Goal: Contribute content: Add original content to the website for others to see

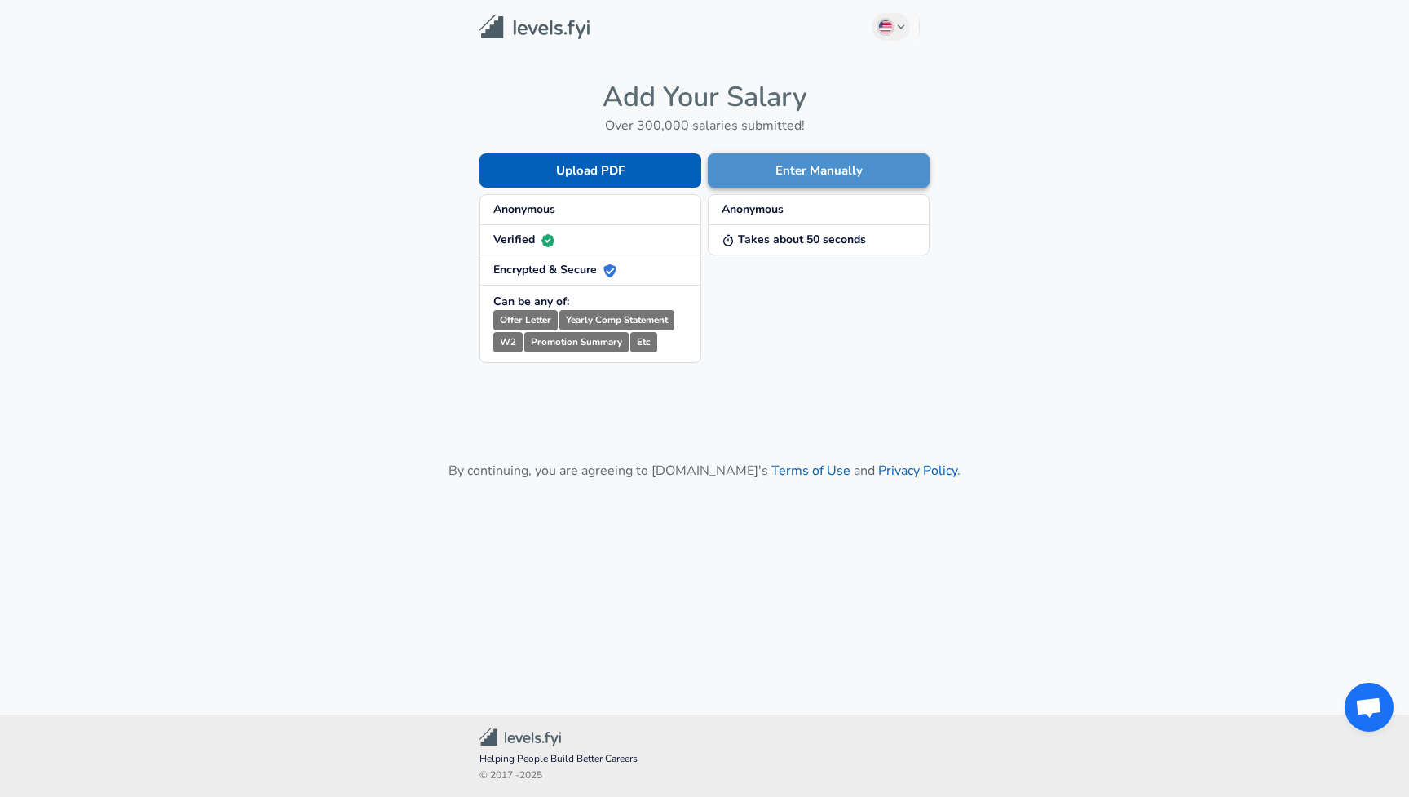
click at [813, 175] on button "Enter Manually" at bounding box center [819, 170] width 222 height 34
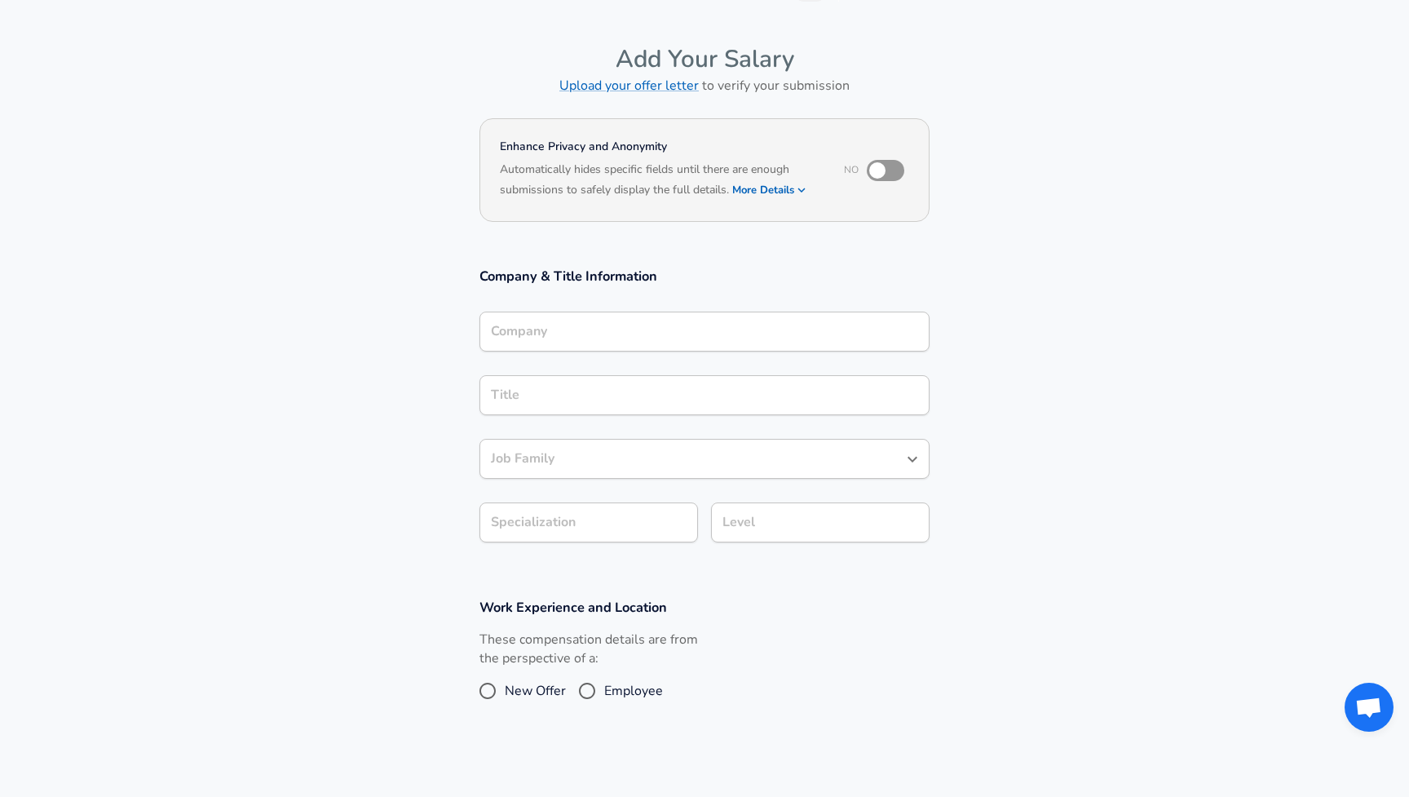
scroll to position [44, 0]
click at [880, 164] on input "checkbox" at bounding box center [877, 168] width 93 height 31
checkbox input "true"
click at [774, 183] on button "More Details" at bounding box center [769, 188] width 75 height 23
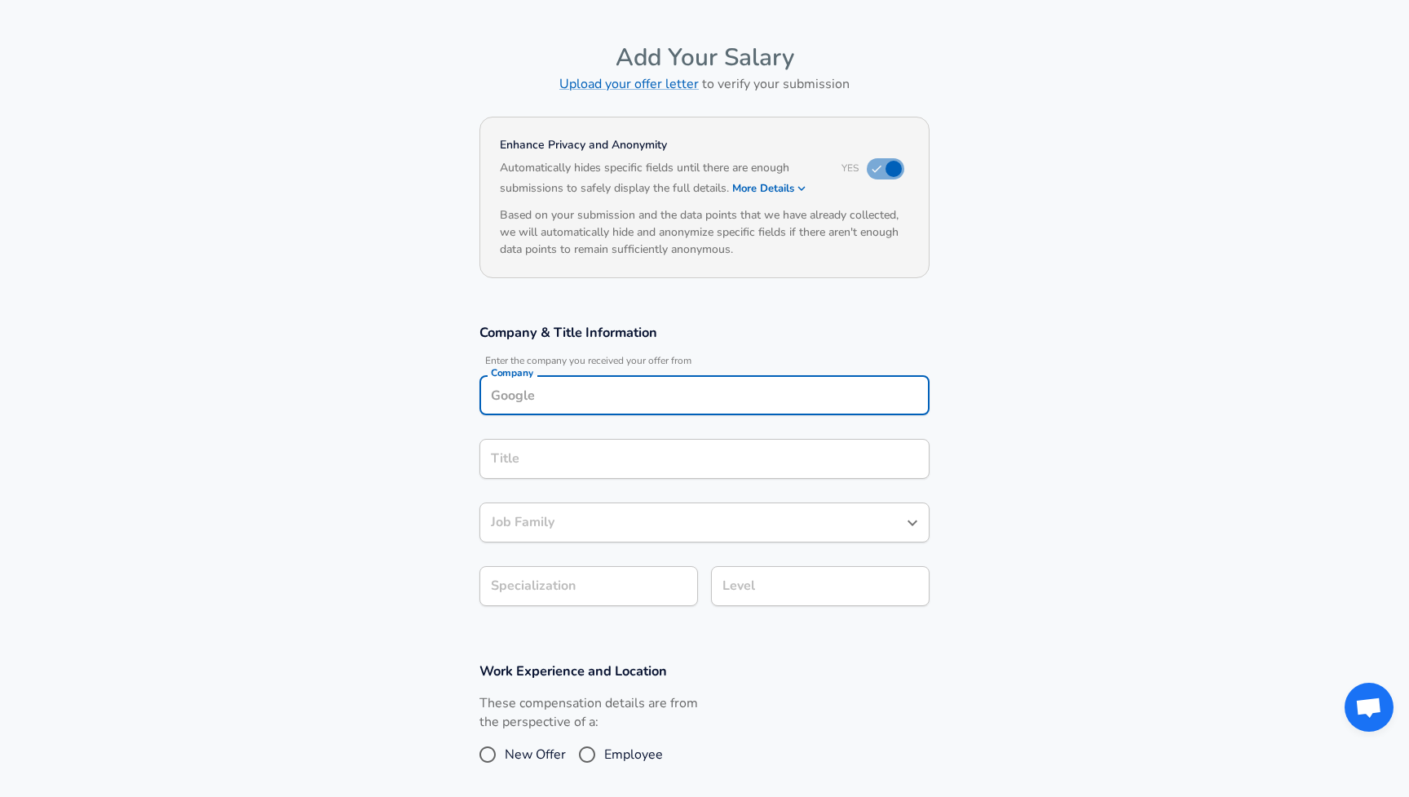
click at [912, 383] on input "Company" at bounding box center [705, 395] width 436 height 25
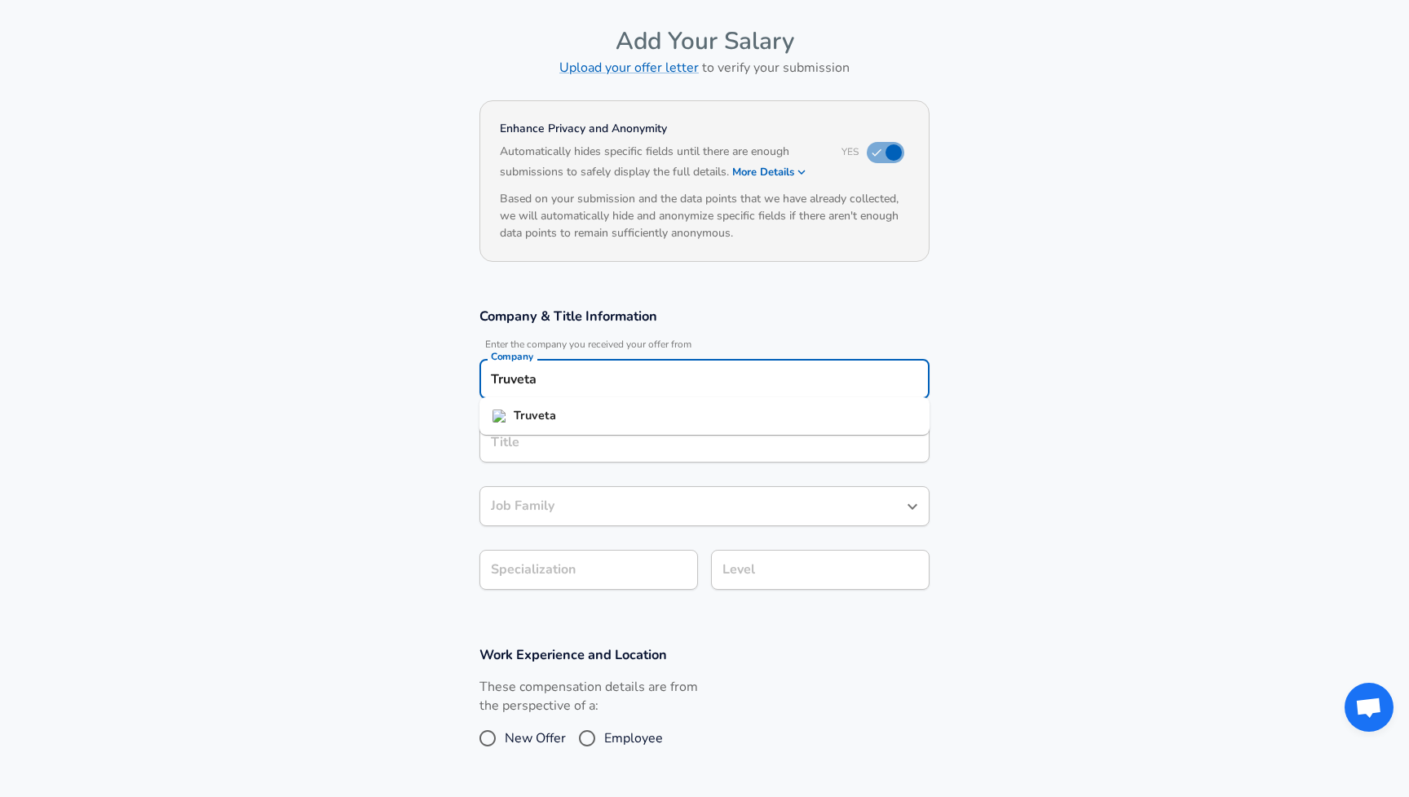
click at [878, 418] on li "Truveta" at bounding box center [705, 416] width 450 height 24
type input "Truveta"
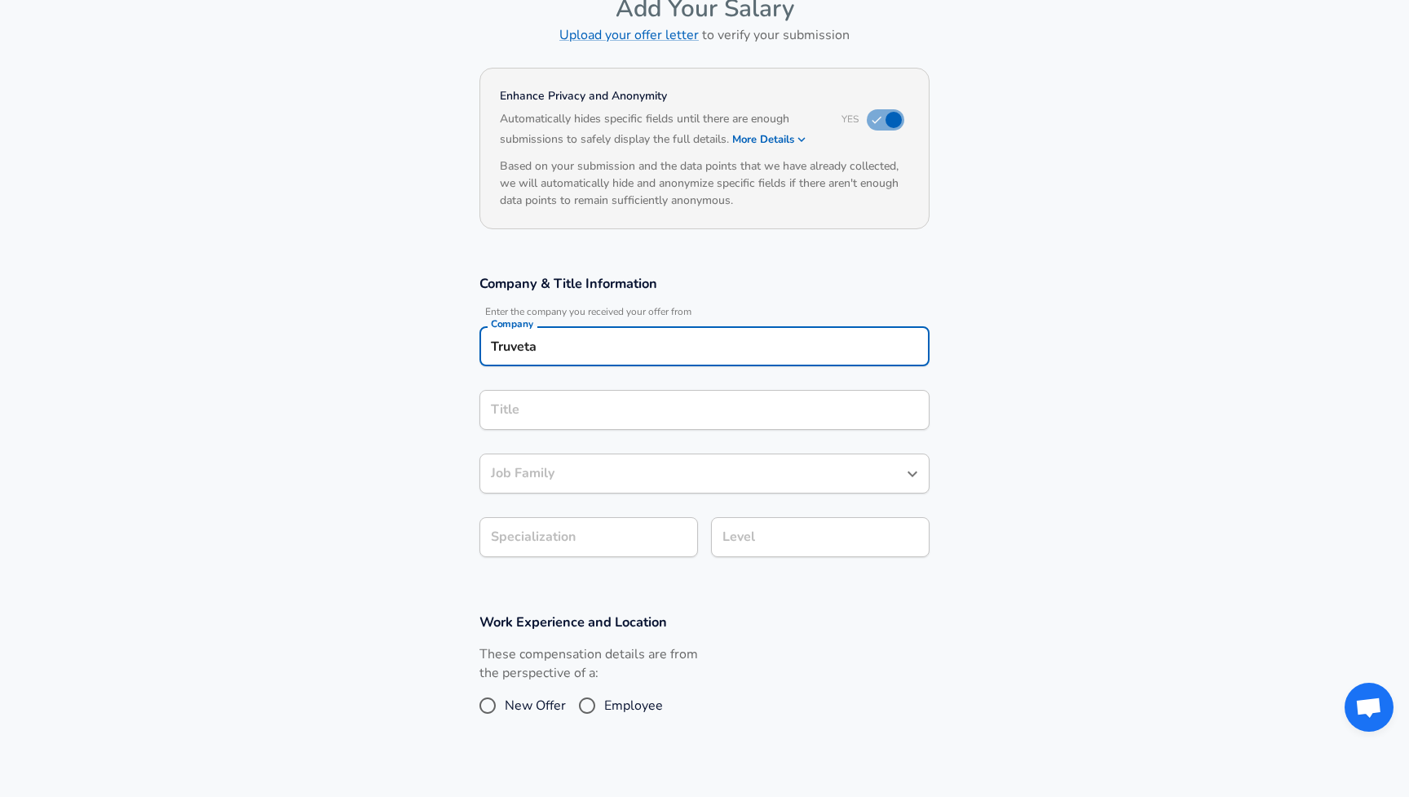
click at [858, 430] on div "Title" at bounding box center [705, 410] width 450 height 40
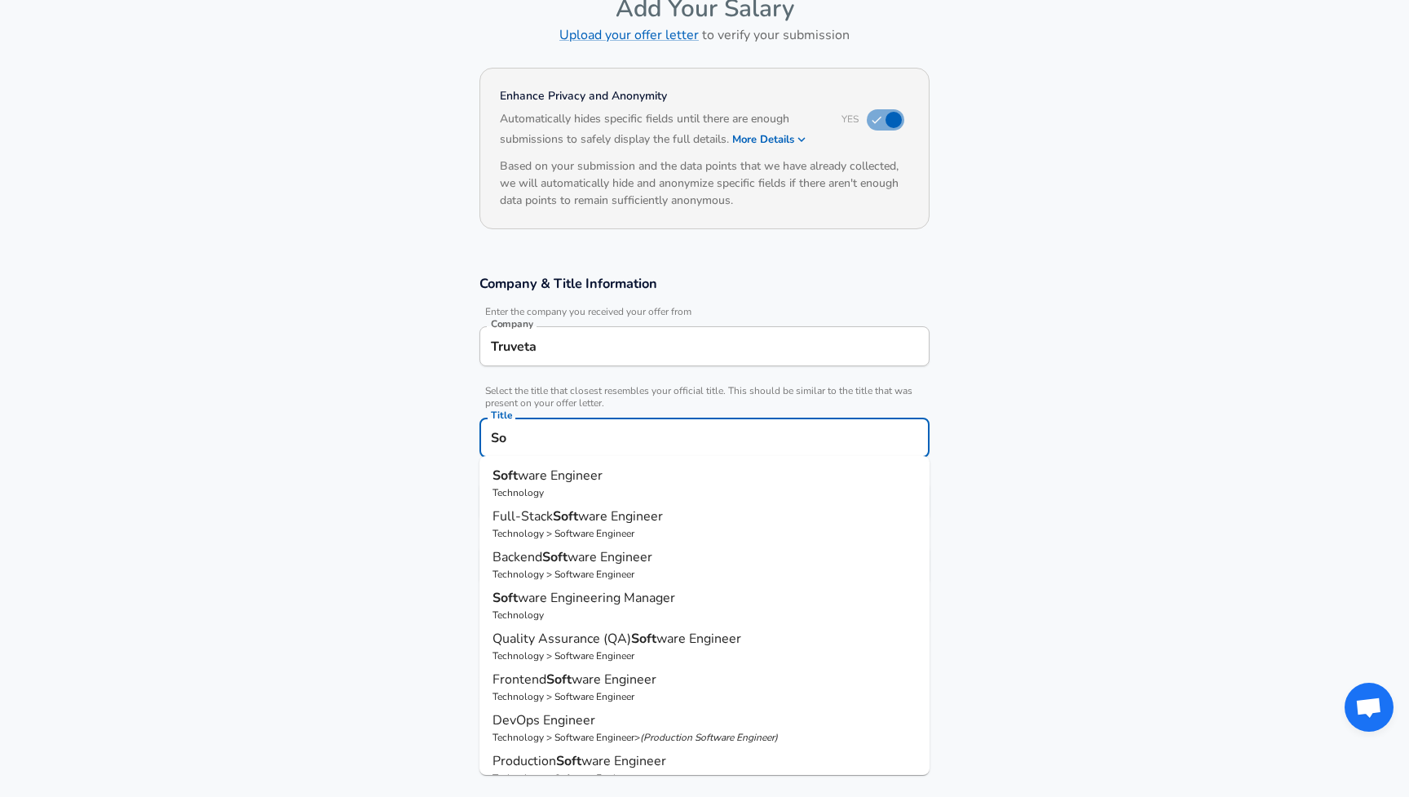
type input "S"
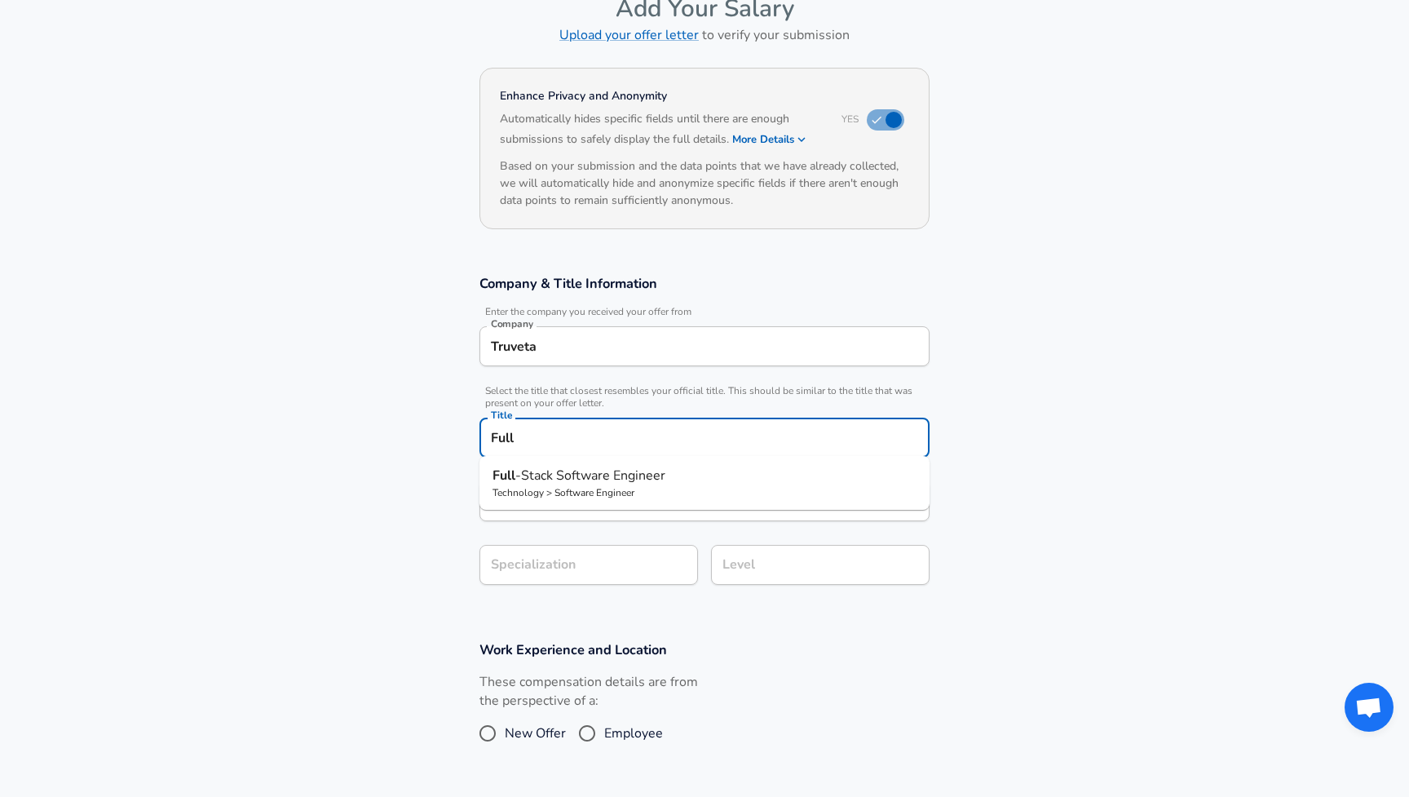
click at [772, 484] on p "Full -Stack Software Engineer" at bounding box center [705, 476] width 424 height 20
type input "Full-Stack Software Engineer"
type input "Full Stack"
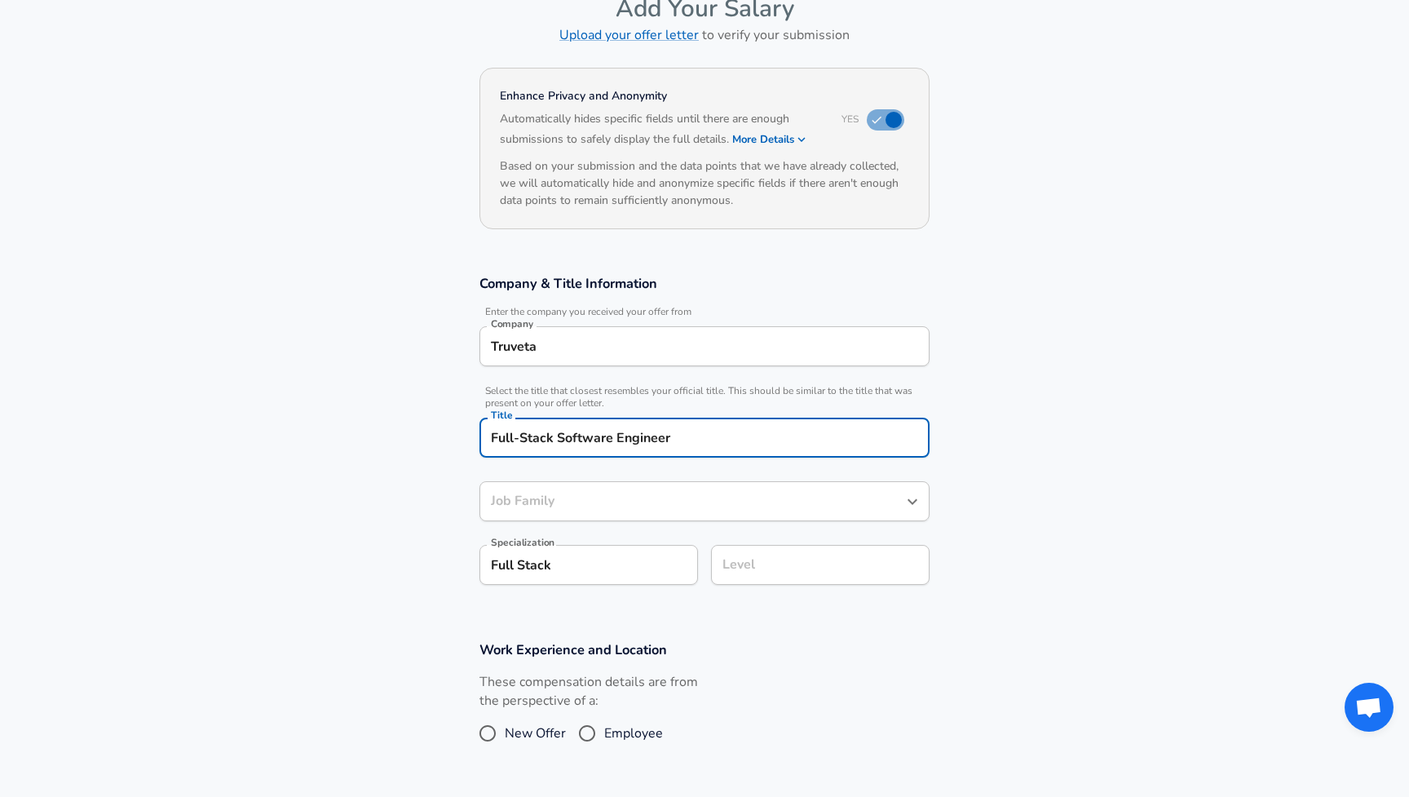
type input "Software Engineer"
click at [752, 519] on div "Software Engineer Job Family" at bounding box center [705, 501] width 450 height 40
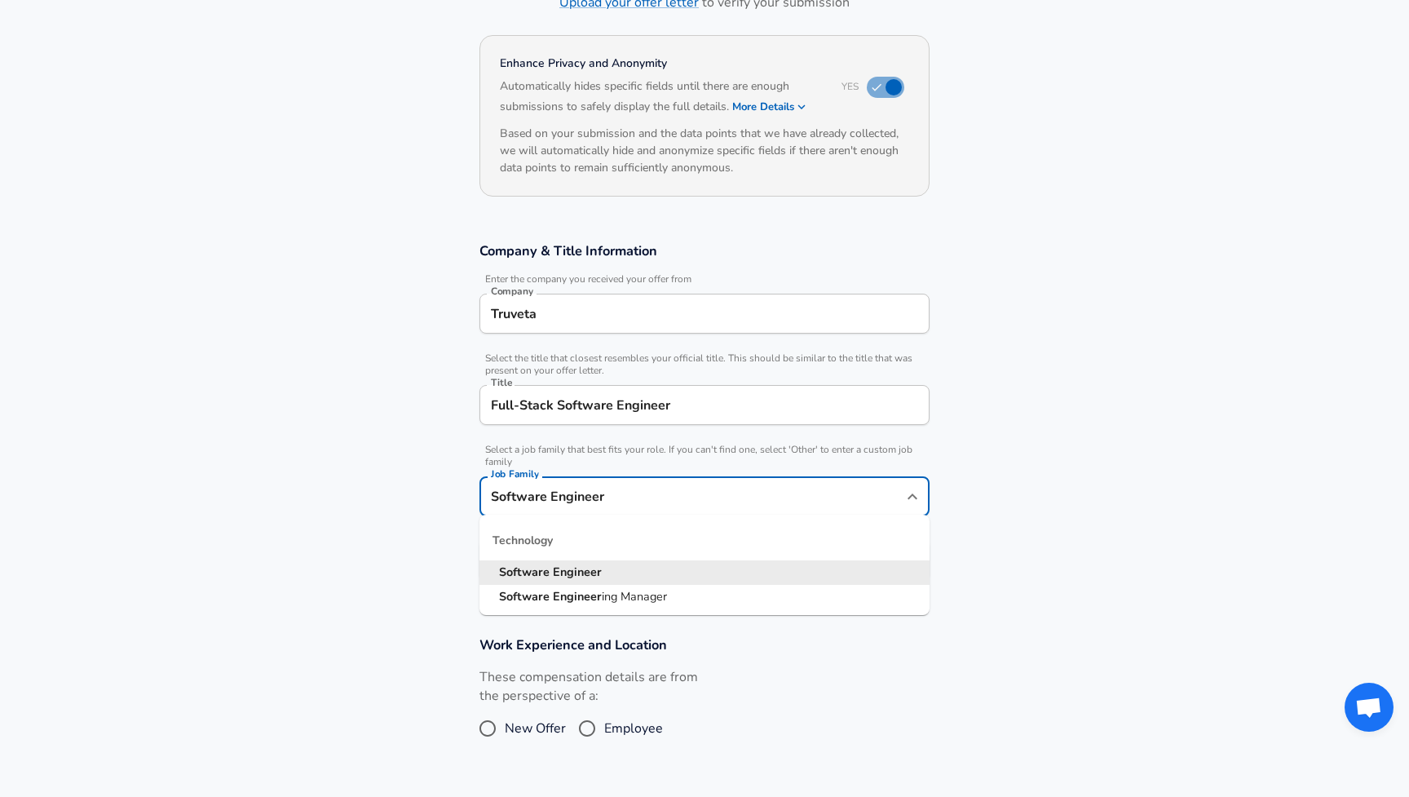
click at [759, 409] on input "Full-Stack Software Engineer" at bounding box center [705, 404] width 436 height 25
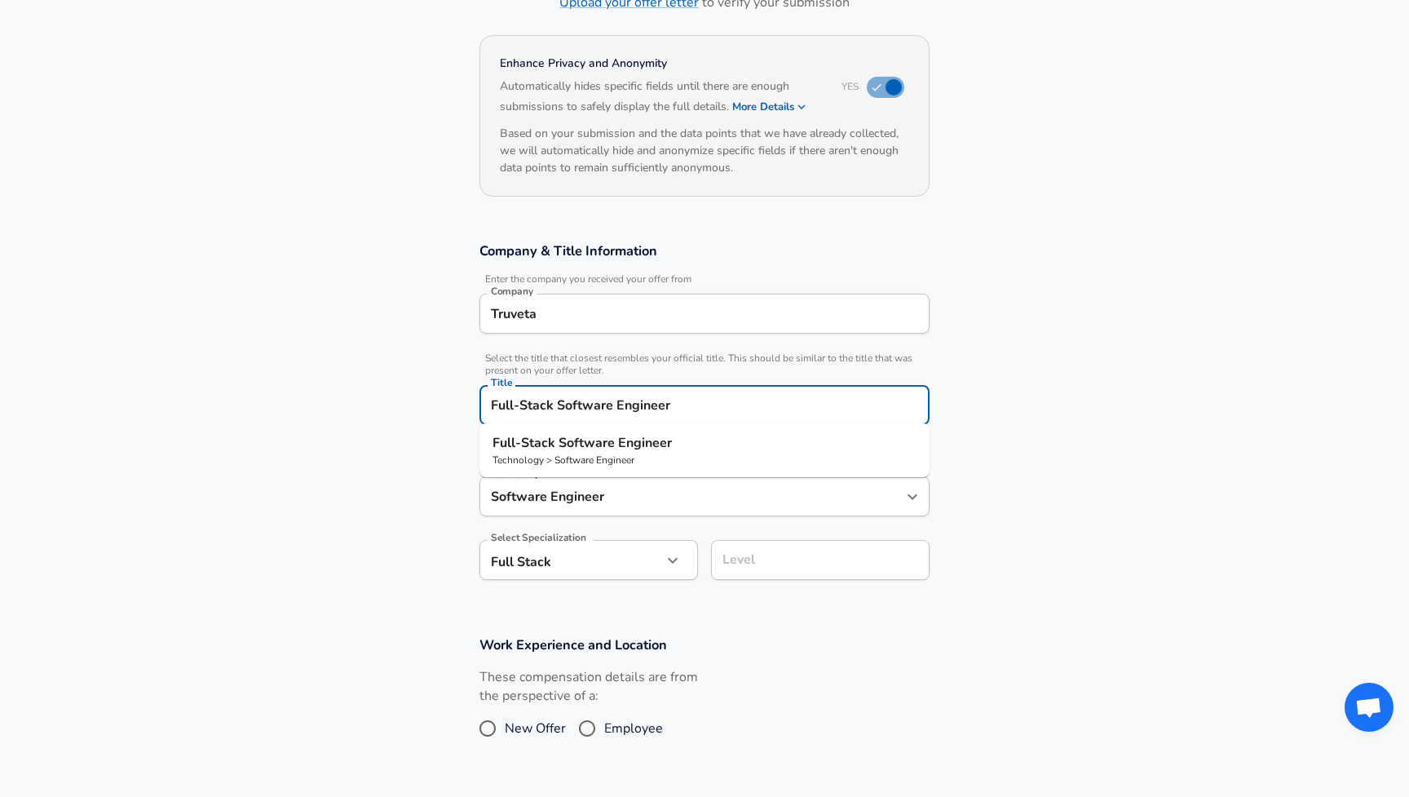
click at [759, 409] on input "Full-Stack Software Engineer" at bounding box center [705, 404] width 436 height 25
click at [627, 414] on input "Full-Stack Software Engineer" at bounding box center [705, 404] width 436 height 25
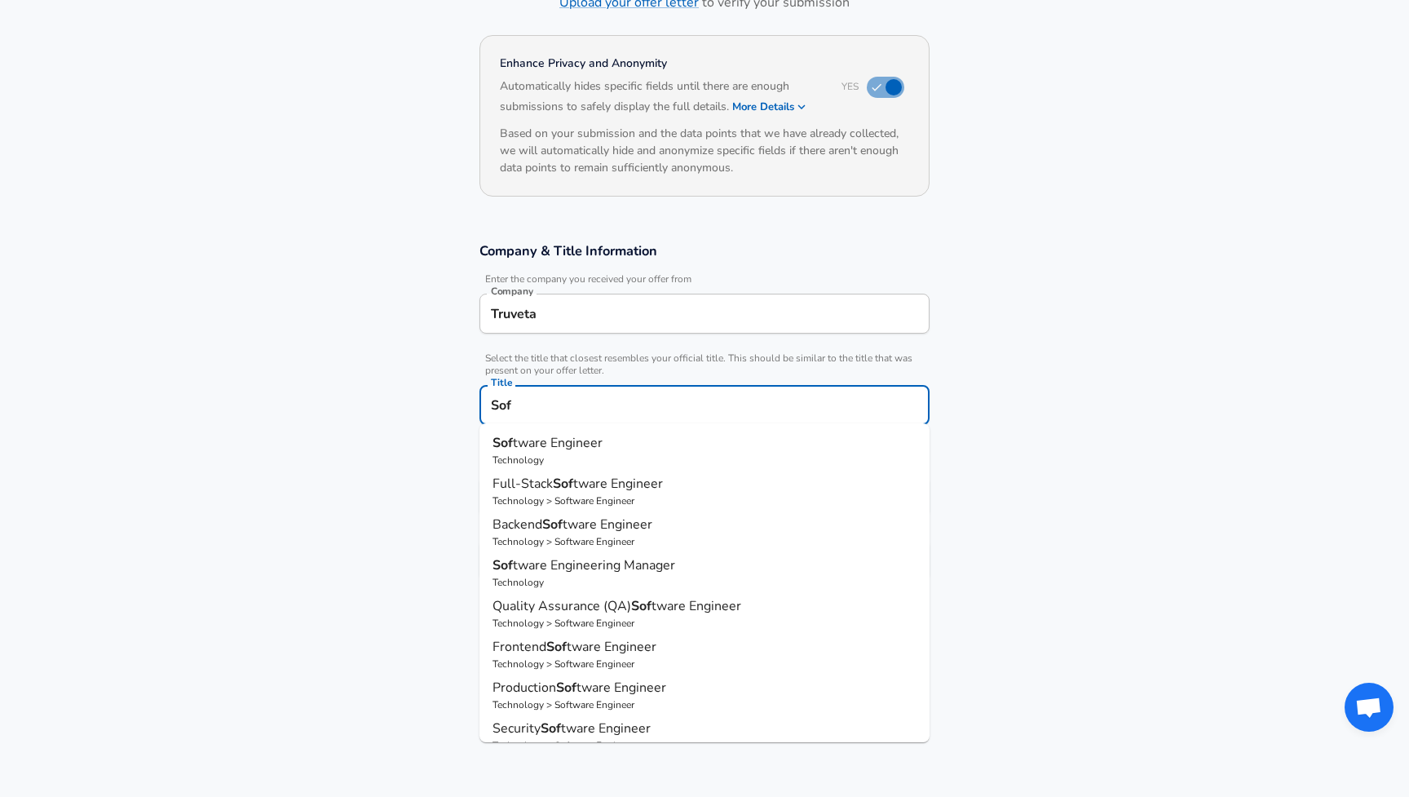
click at [619, 449] on p "Sof tware Engineer" at bounding box center [705, 443] width 424 height 20
type input "Software Engineer"
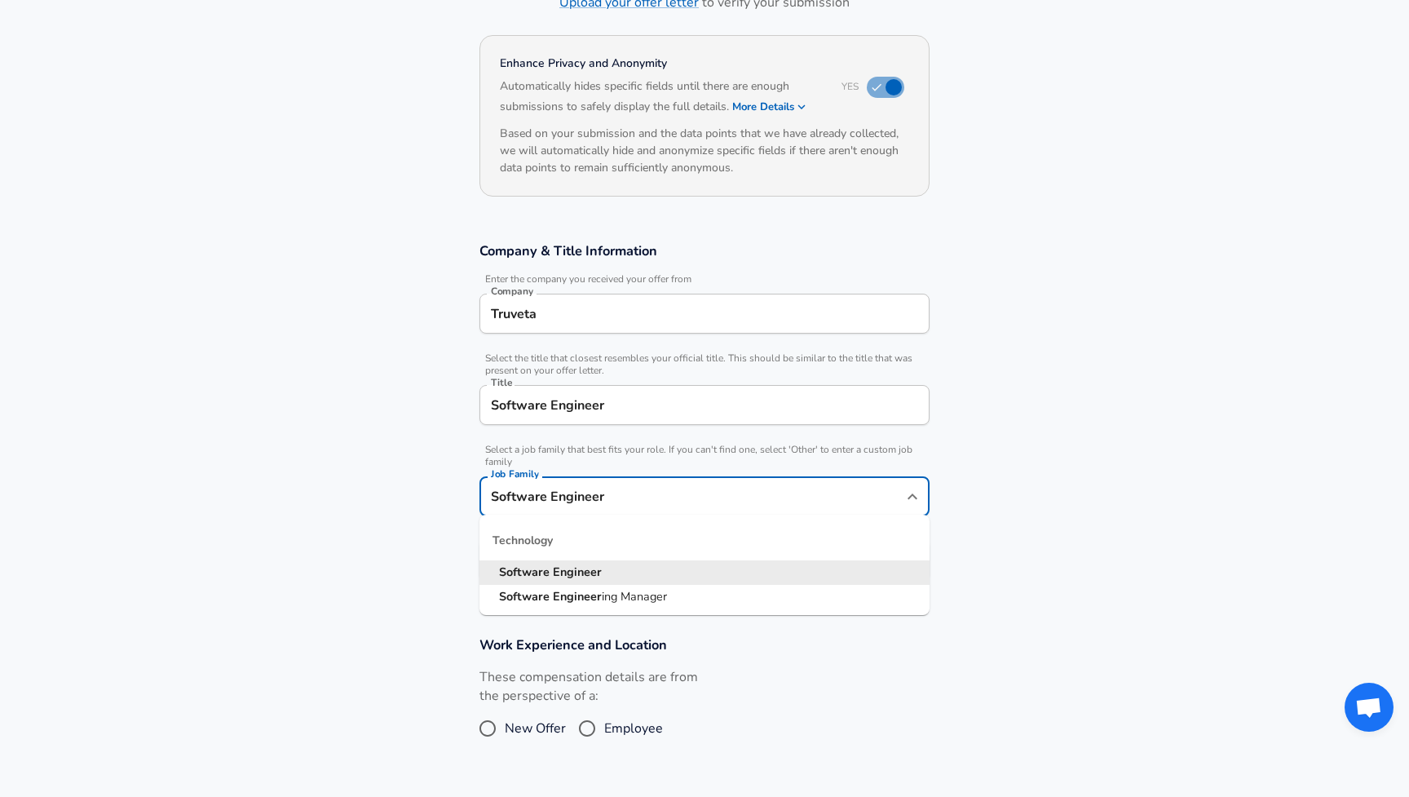
click at [665, 493] on input "Software Engineer" at bounding box center [692, 496] width 411 height 25
click at [409, 520] on section "Company & Title Information Enter the company you received your offer from Comp…" at bounding box center [704, 420] width 1409 height 394
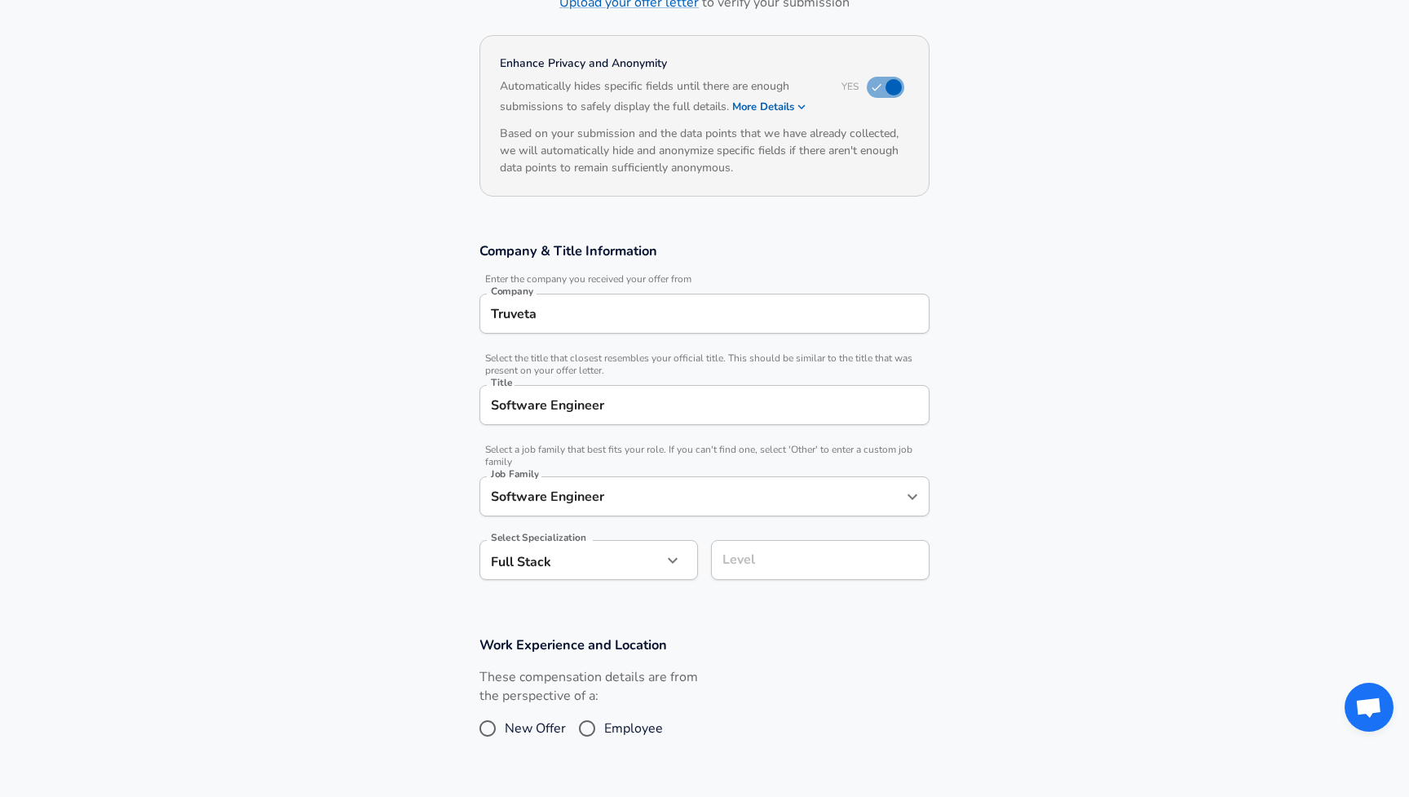
click at [840, 575] on div "Level" at bounding box center [820, 560] width 219 height 40
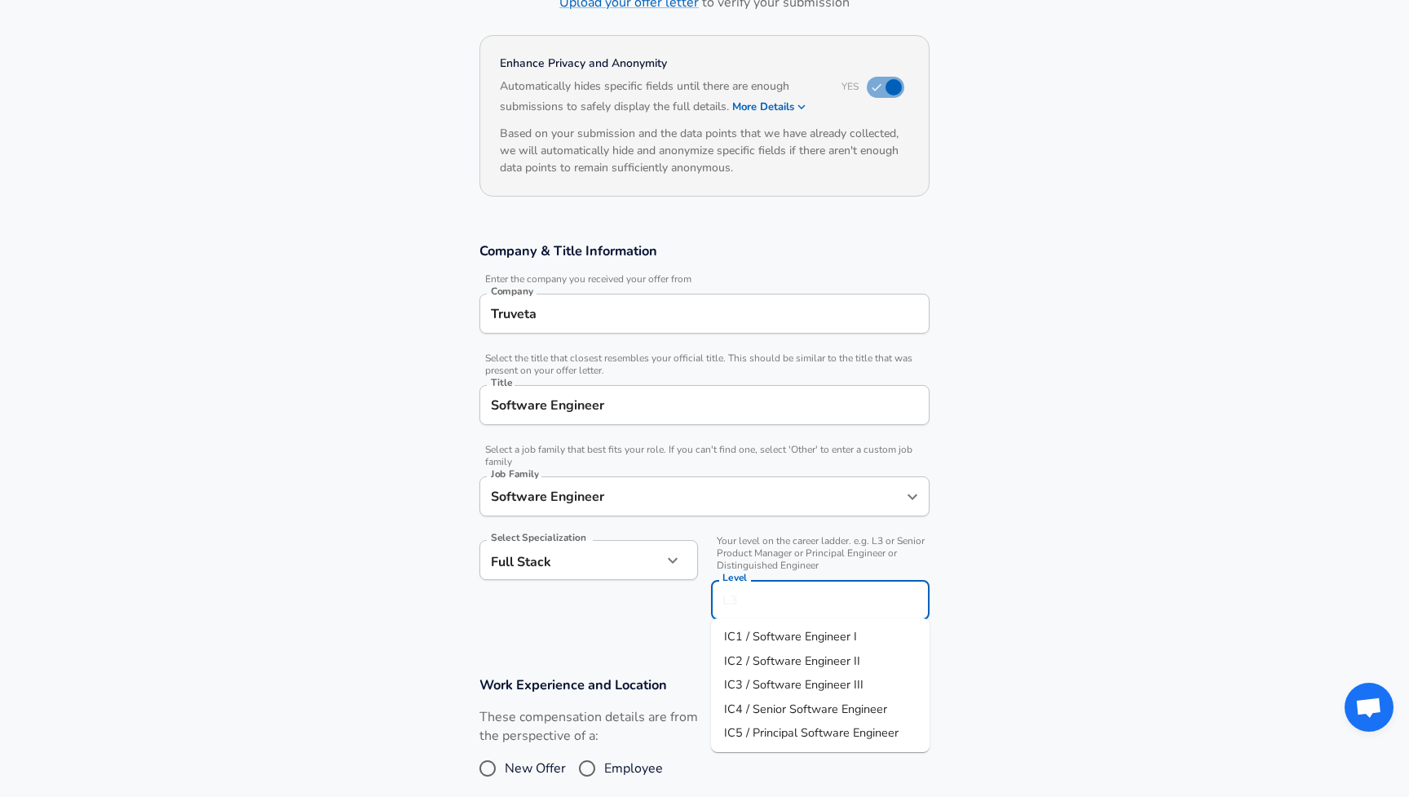
scroll to position [158, 0]
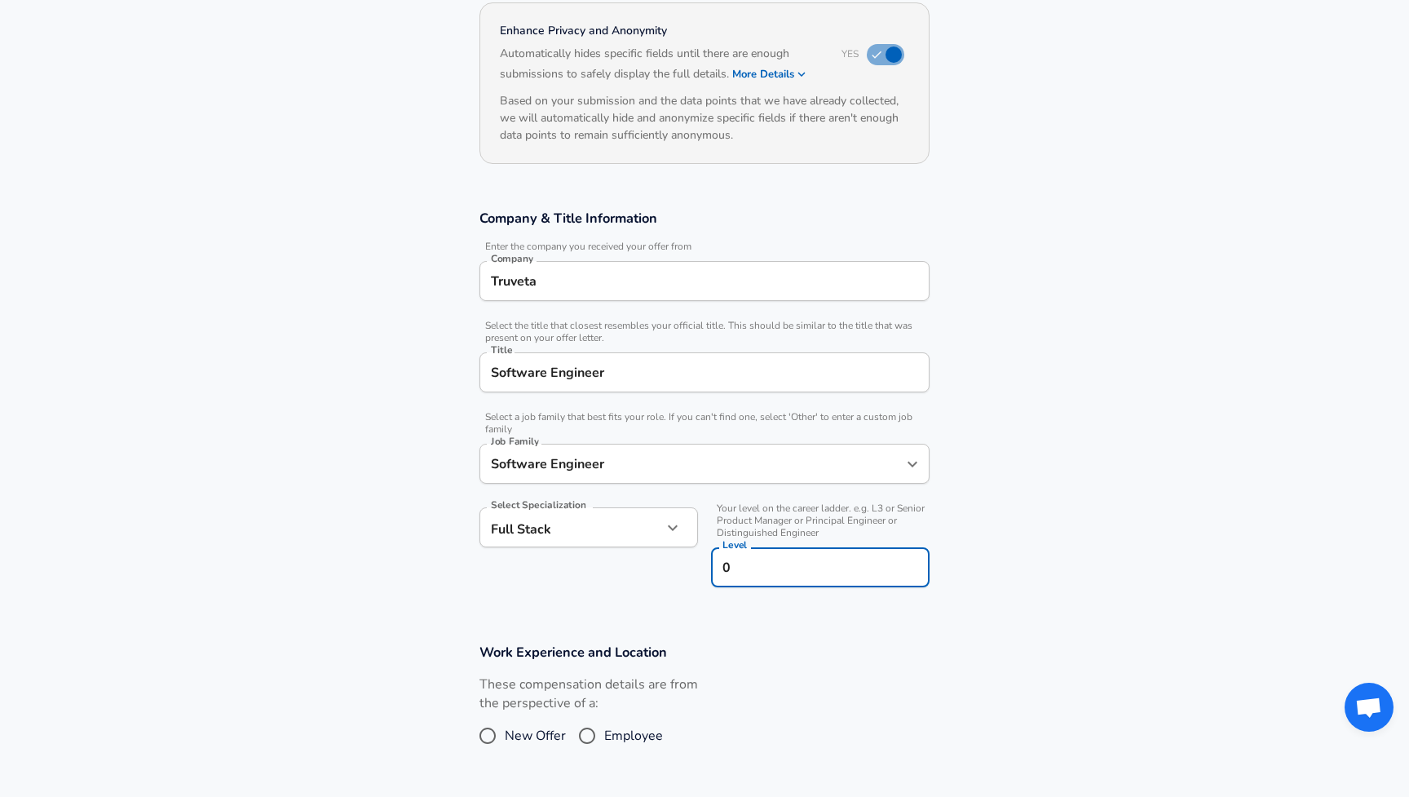
type input "0"
click at [865, 606] on section "Company & Title Information Enter the company you received your offer from Comp…" at bounding box center [704, 407] width 1409 height 434
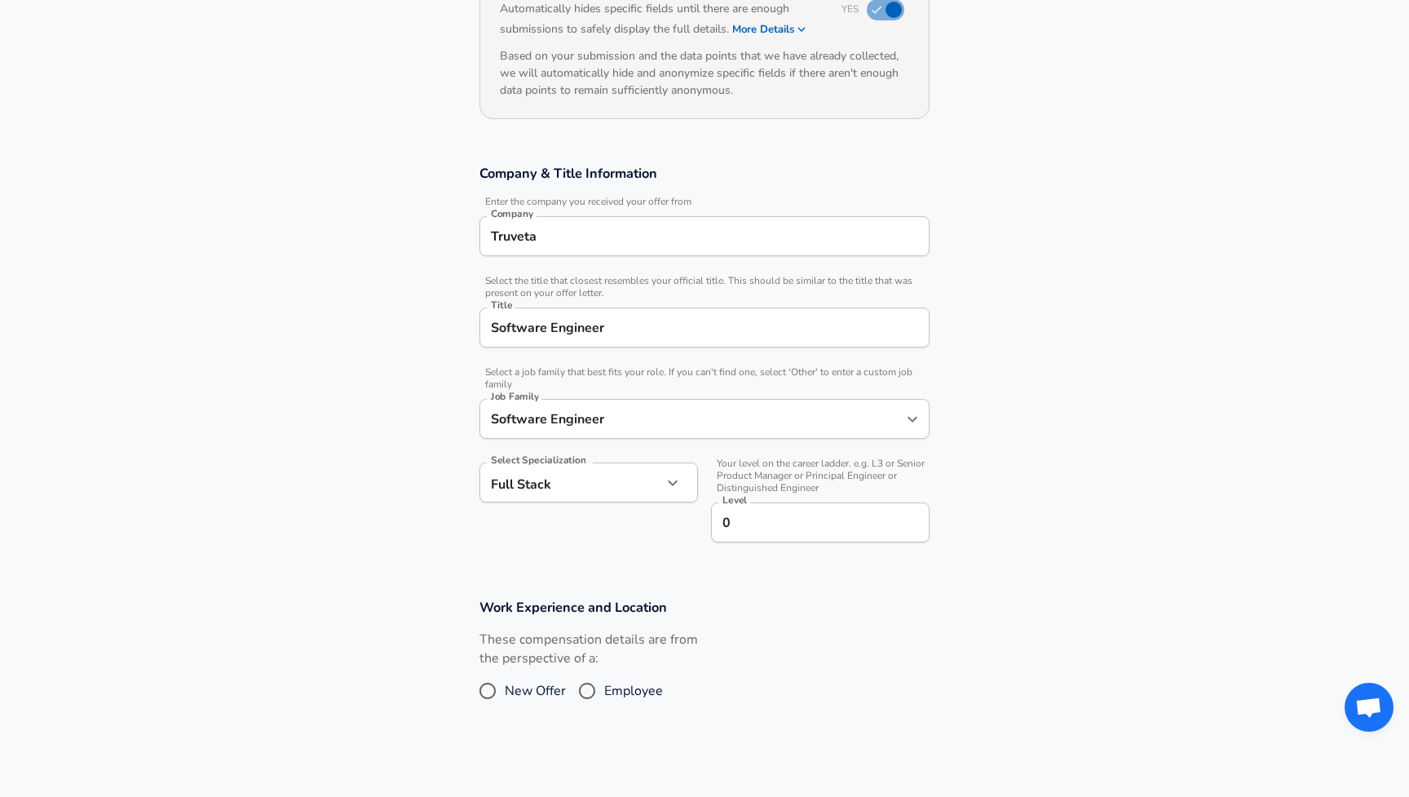
scroll to position [203, 0]
click at [839, 518] on input "0" at bounding box center [821, 522] width 204 height 25
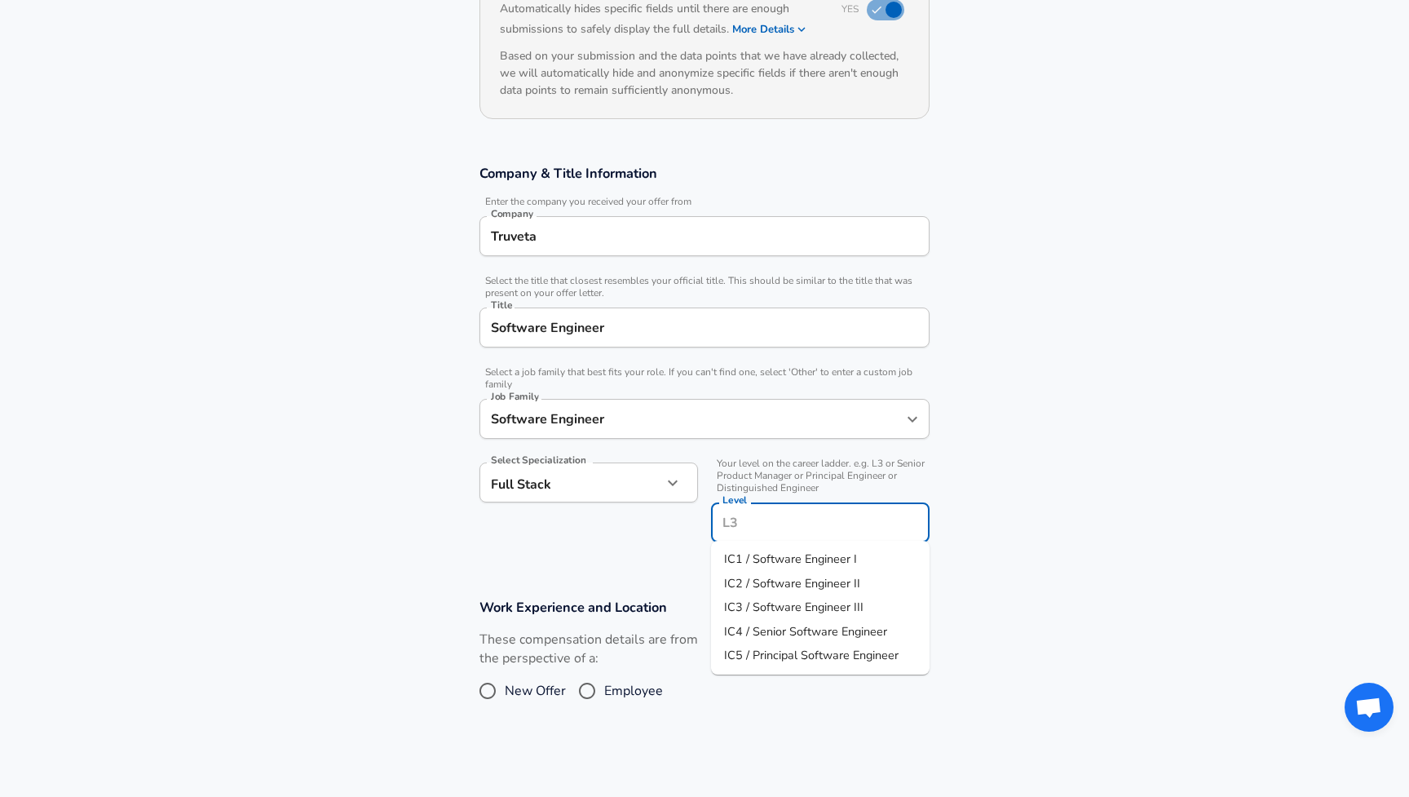
type input "0"
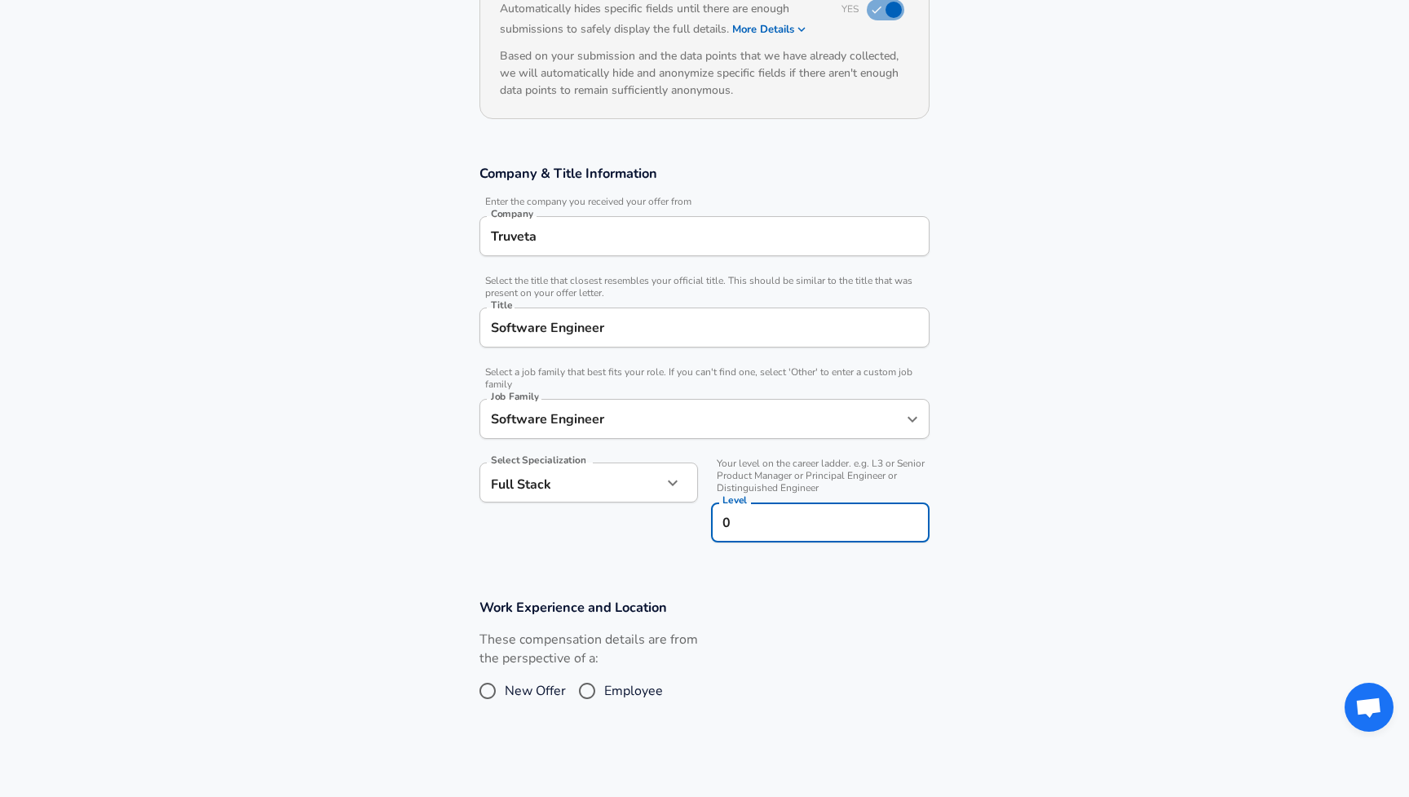
click at [839, 623] on div "Work Experience and Location These compensation details are from the perspectiv…" at bounding box center [704, 657] width 489 height 119
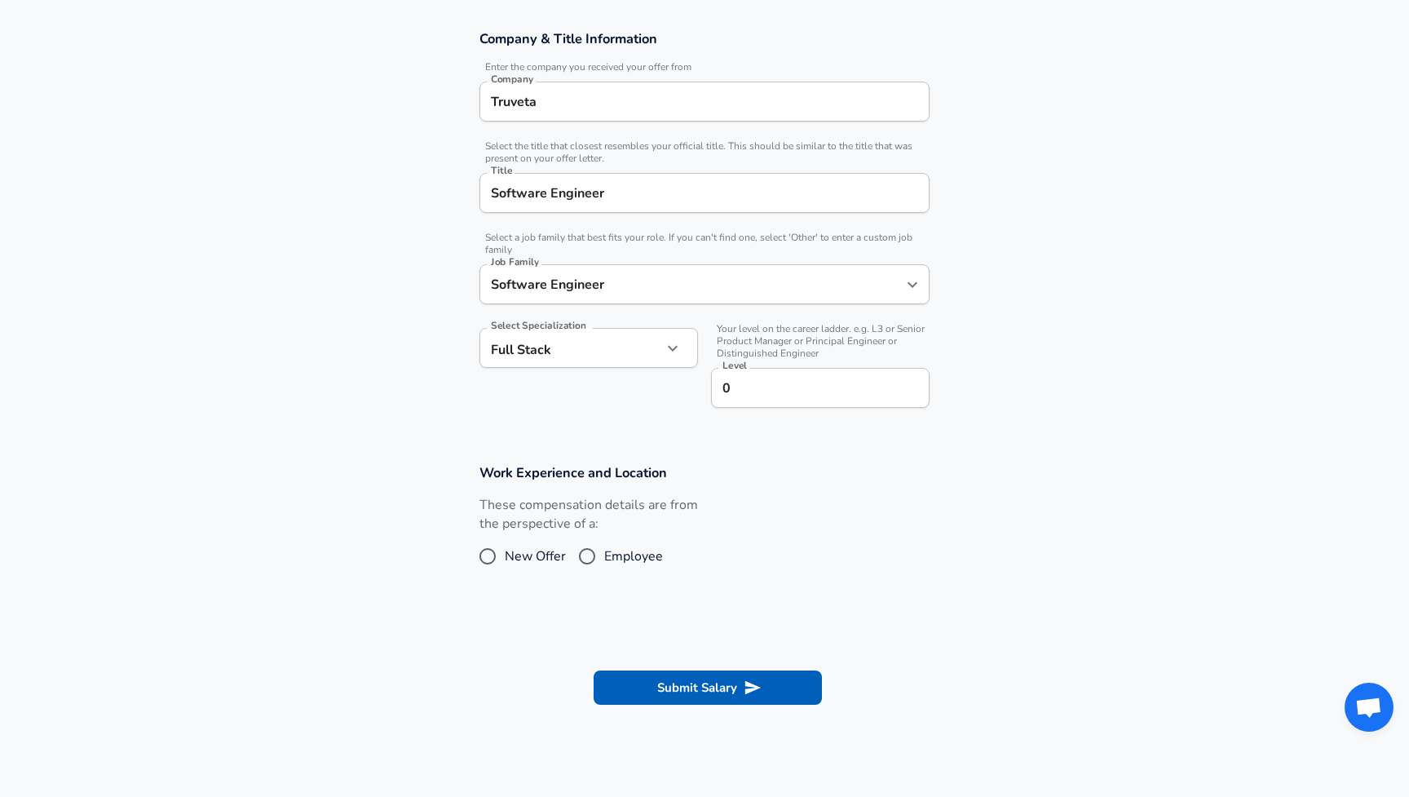
scroll to position [352, 0]
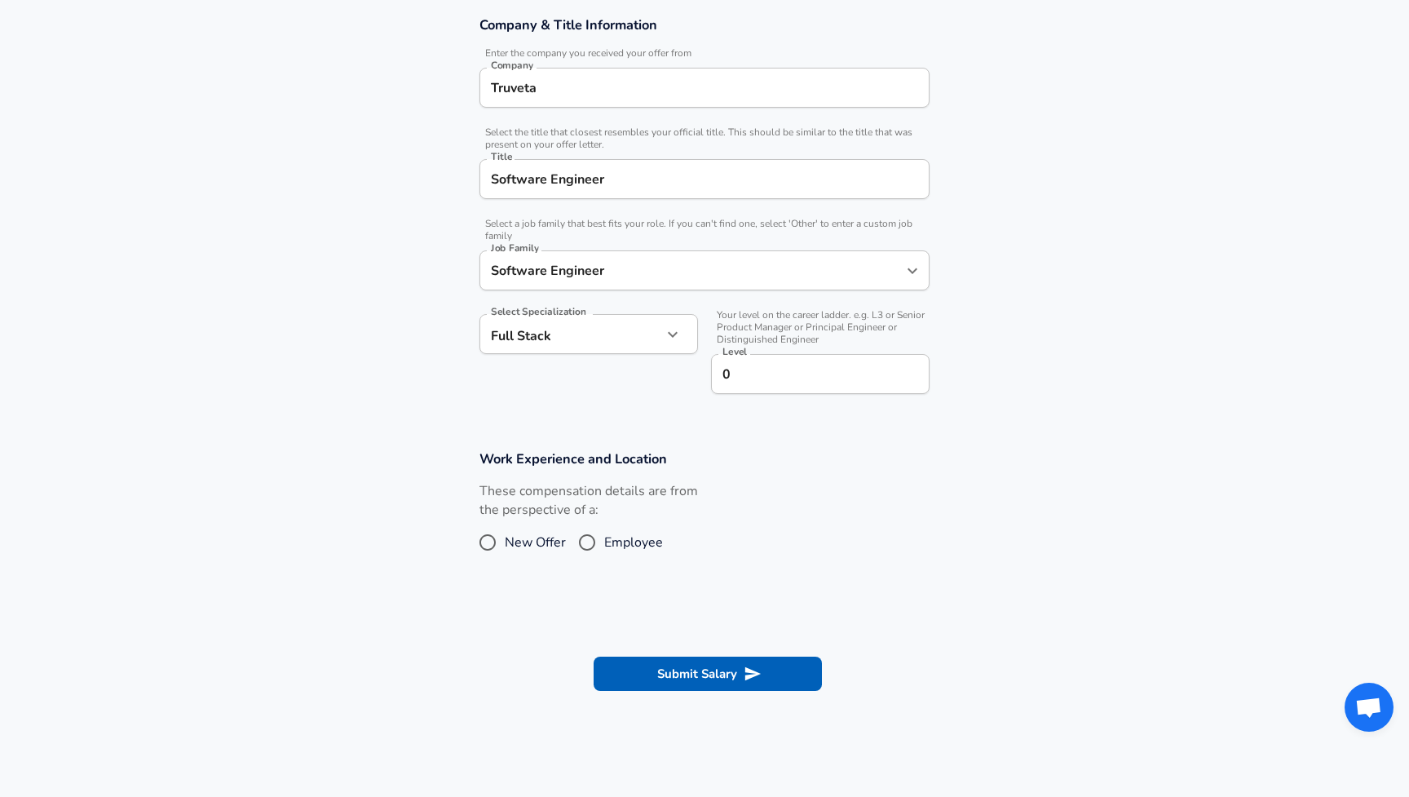
click at [648, 548] on span "Employee" at bounding box center [633, 543] width 59 height 20
click at [604, 548] on input "Employee" at bounding box center [587, 542] width 34 height 26
radio input "true"
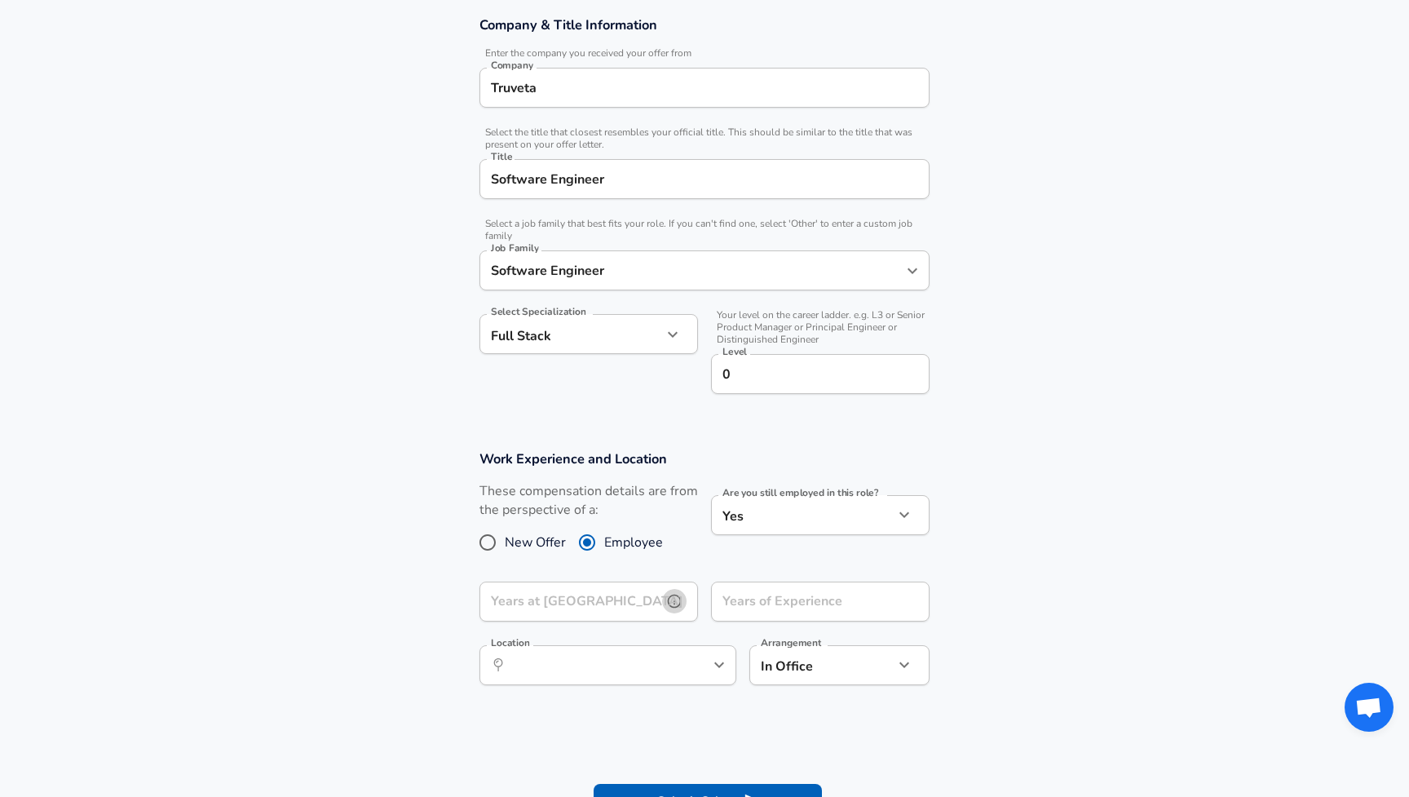
click at [663, 601] on button "help" at bounding box center [674, 601] width 24 height 24
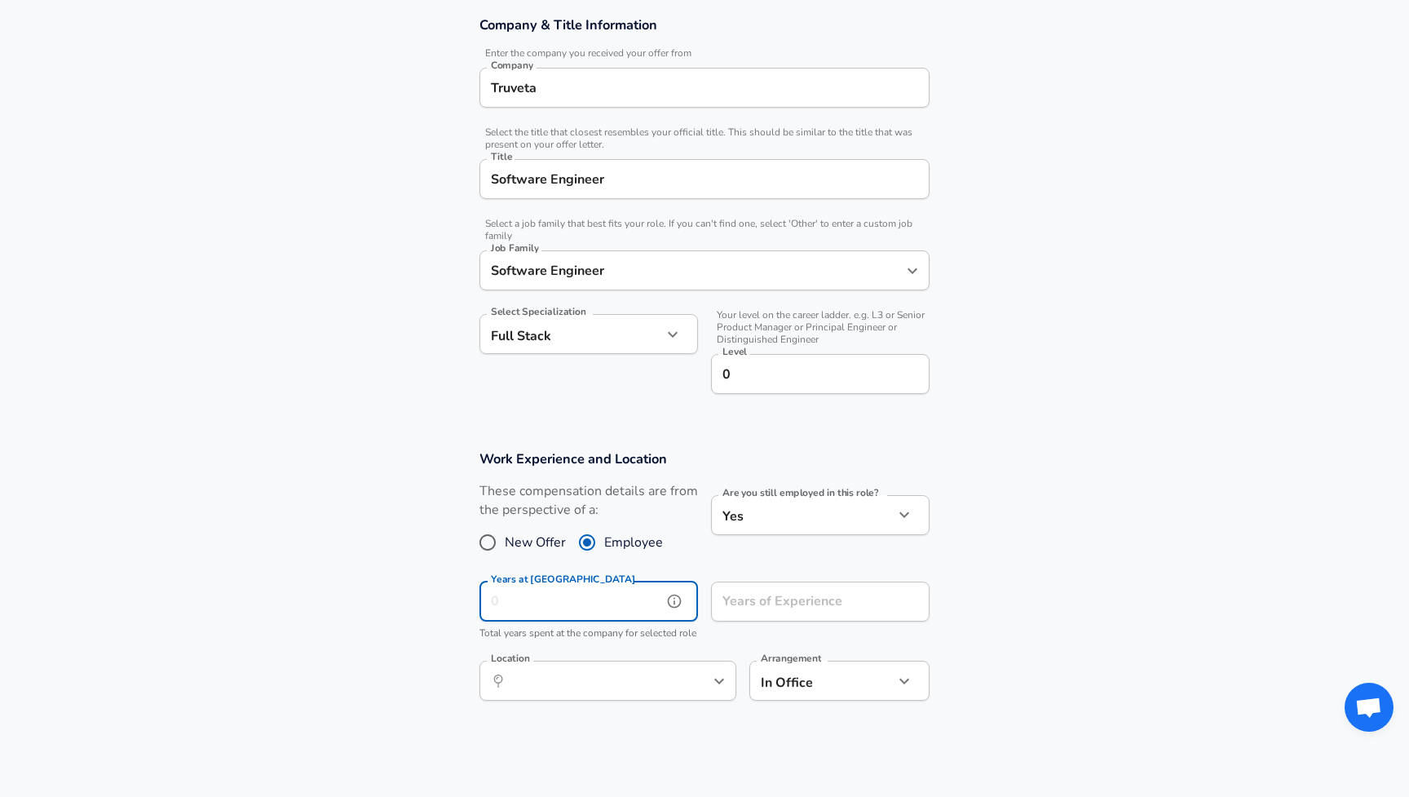
click at [634, 604] on input "Years at [GEOGRAPHIC_DATA]" at bounding box center [571, 602] width 183 height 40
type input "1"
click at [749, 599] on input "Years of Experience" at bounding box center [802, 602] width 183 height 40
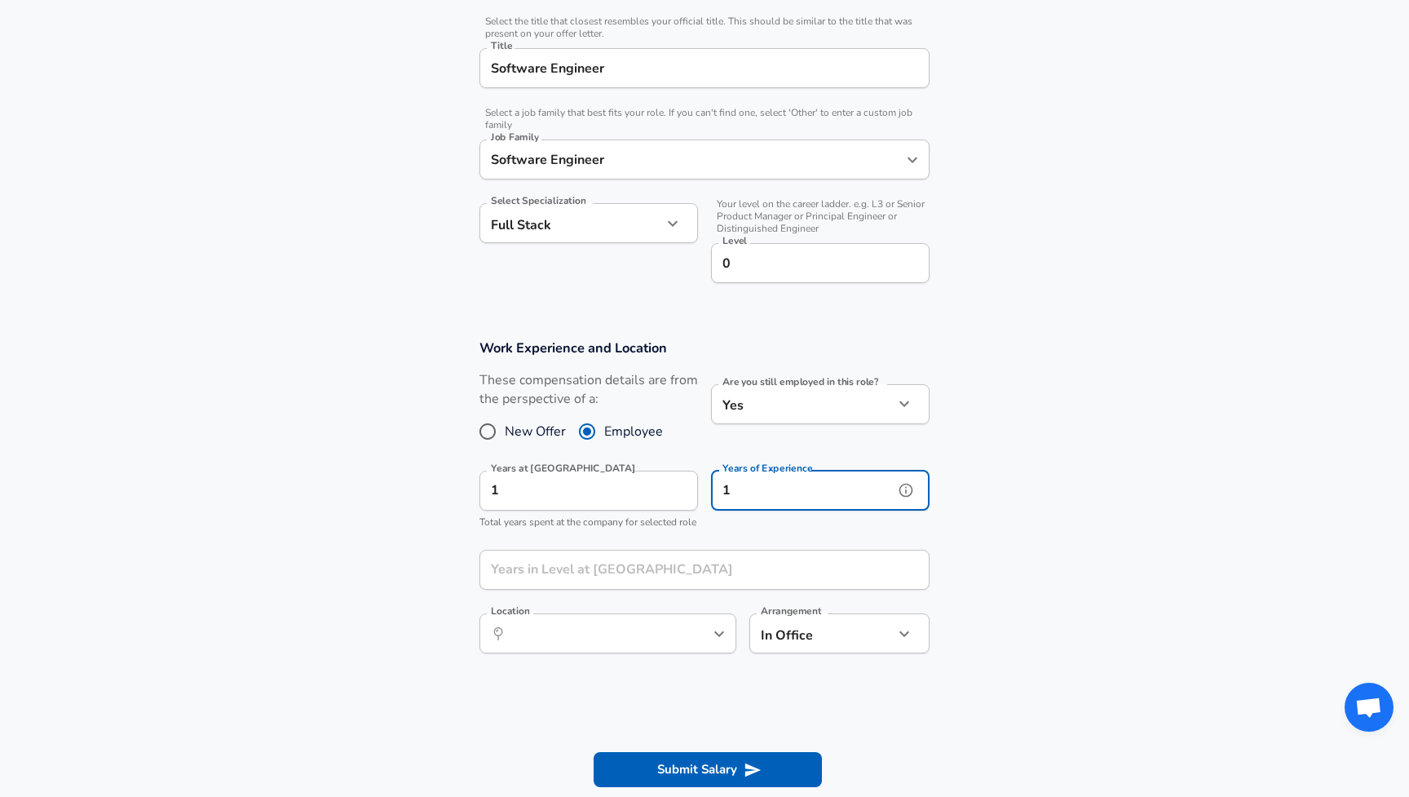
scroll to position [497, 0]
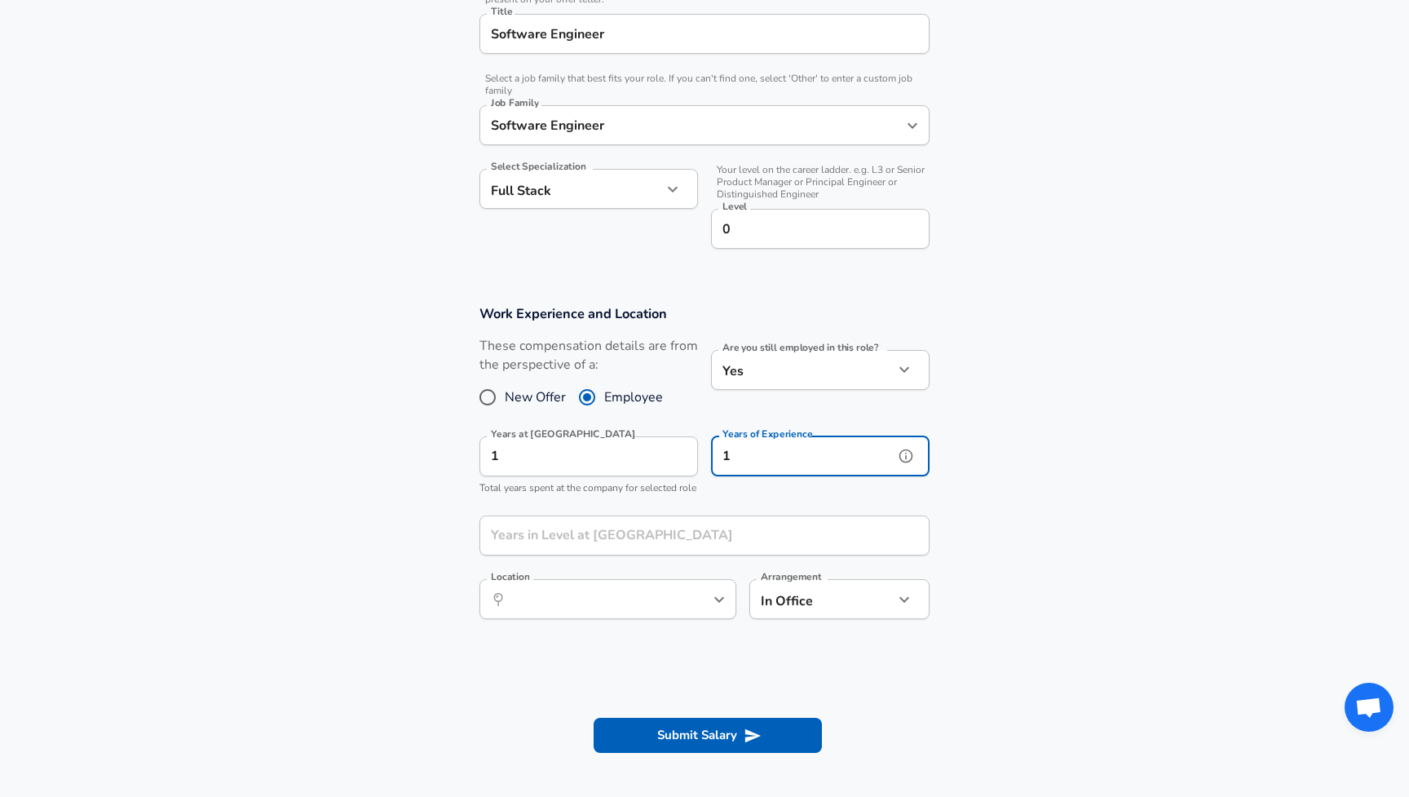
type input "1"
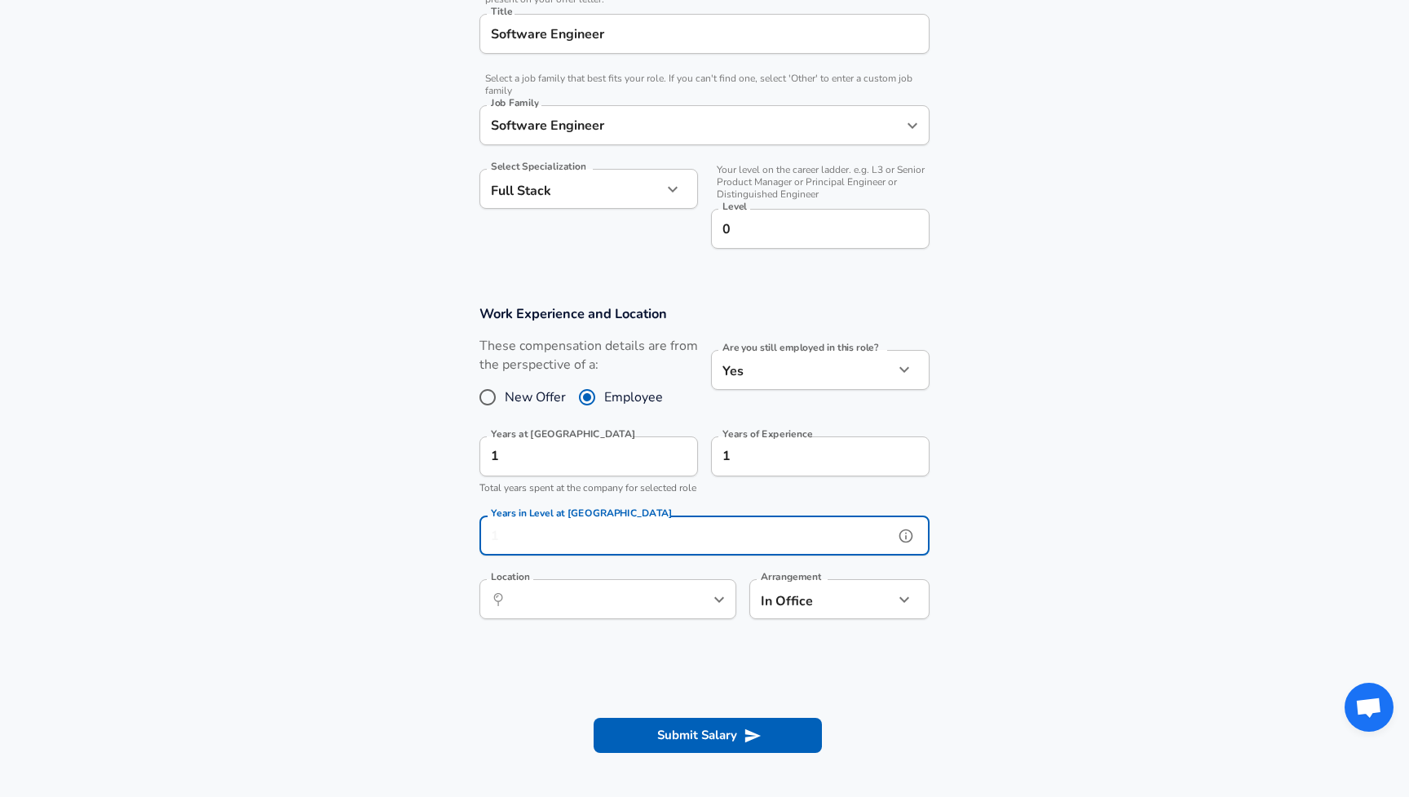
click at [736, 555] on input "Years in Level at [GEOGRAPHIC_DATA]" at bounding box center [687, 535] width 414 height 40
click at [693, 606] on icon "help" at bounding box center [693, 600] width 14 height 14
type input "1"
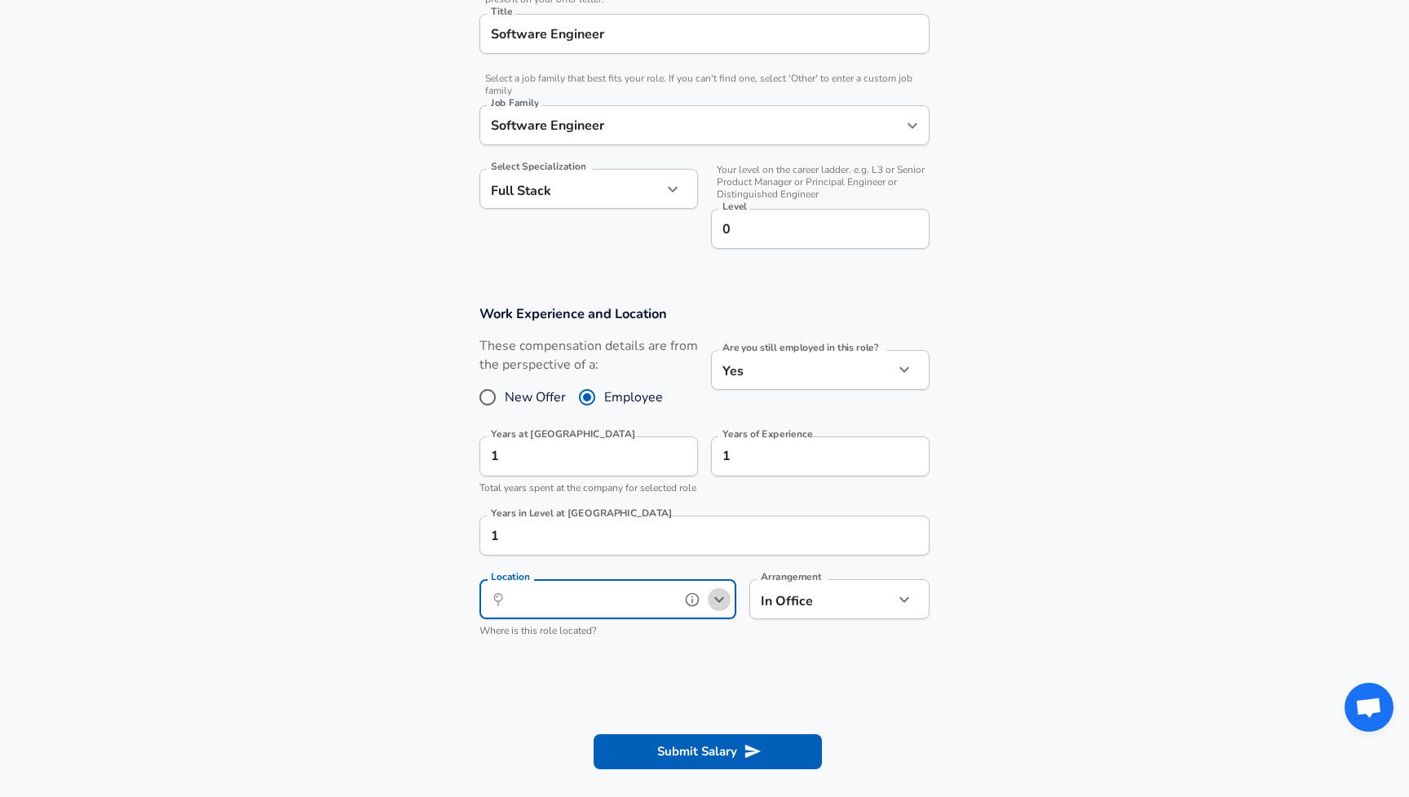
click at [715, 608] on icon "Open" at bounding box center [720, 600] width 20 height 20
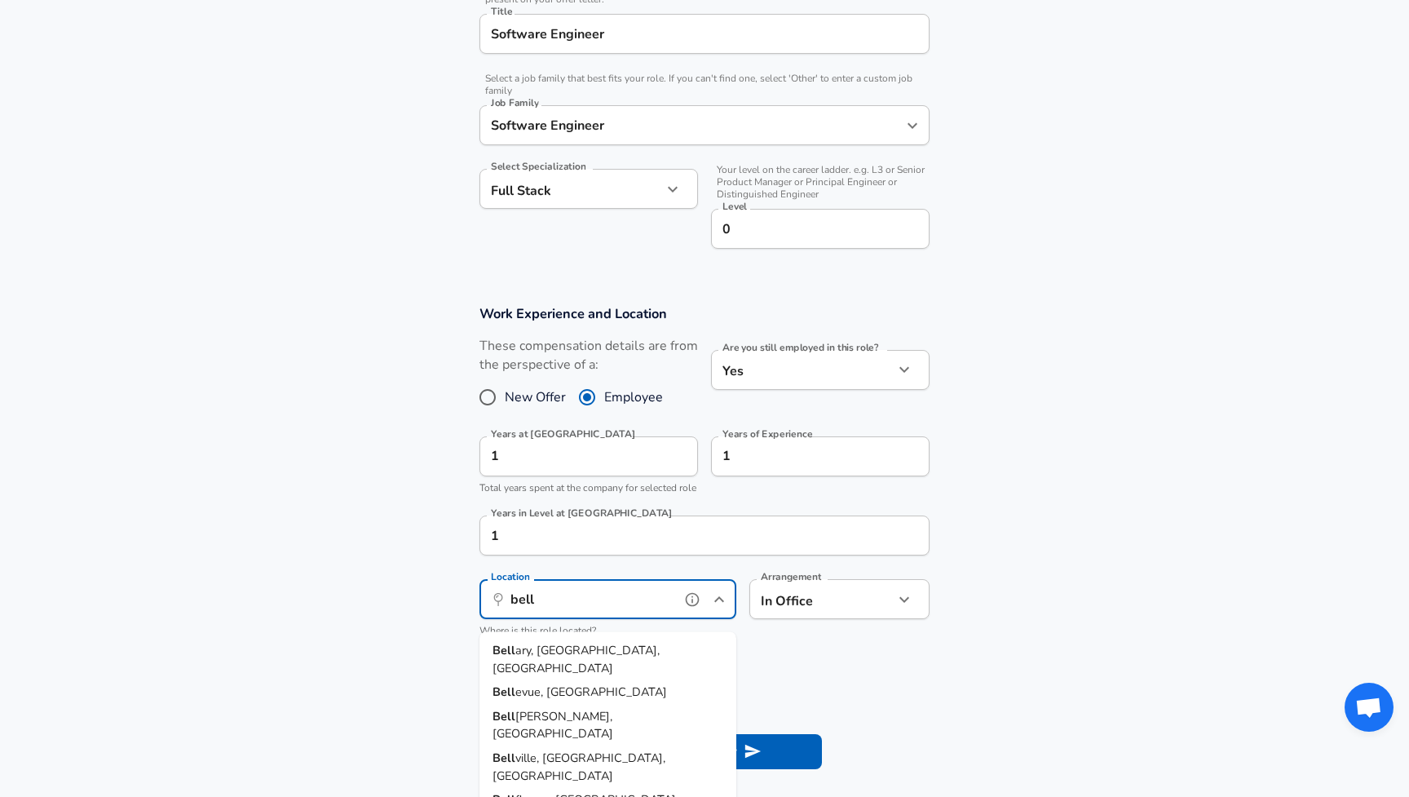
click at [598, 680] on li "Bell evue, [GEOGRAPHIC_DATA]" at bounding box center [608, 692] width 257 height 24
type input "[GEOGRAPHIC_DATA], [GEOGRAPHIC_DATA]"
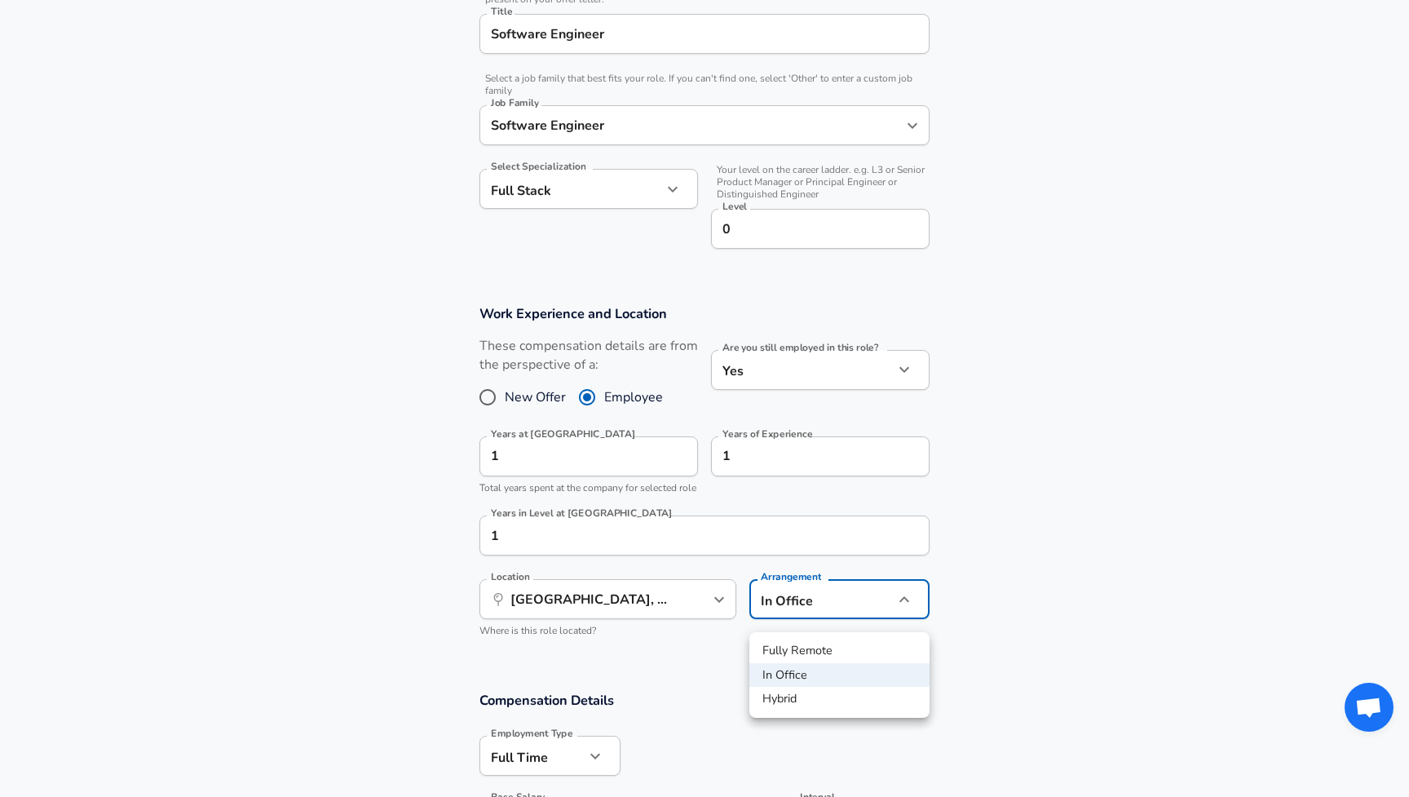
click at [797, 691] on li "Hybrid" at bounding box center [840, 699] width 180 height 24
type input "hybrid"
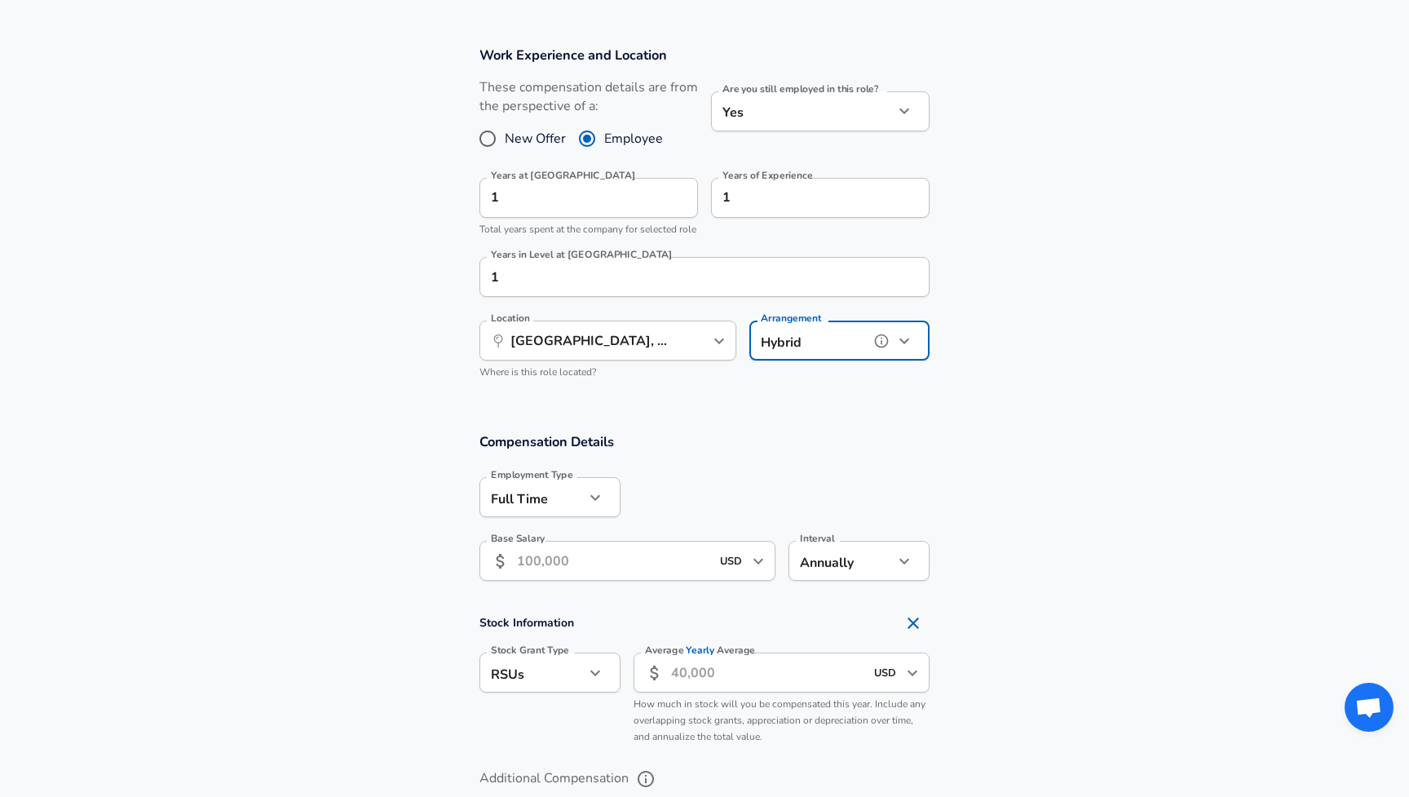
scroll to position [759, 0]
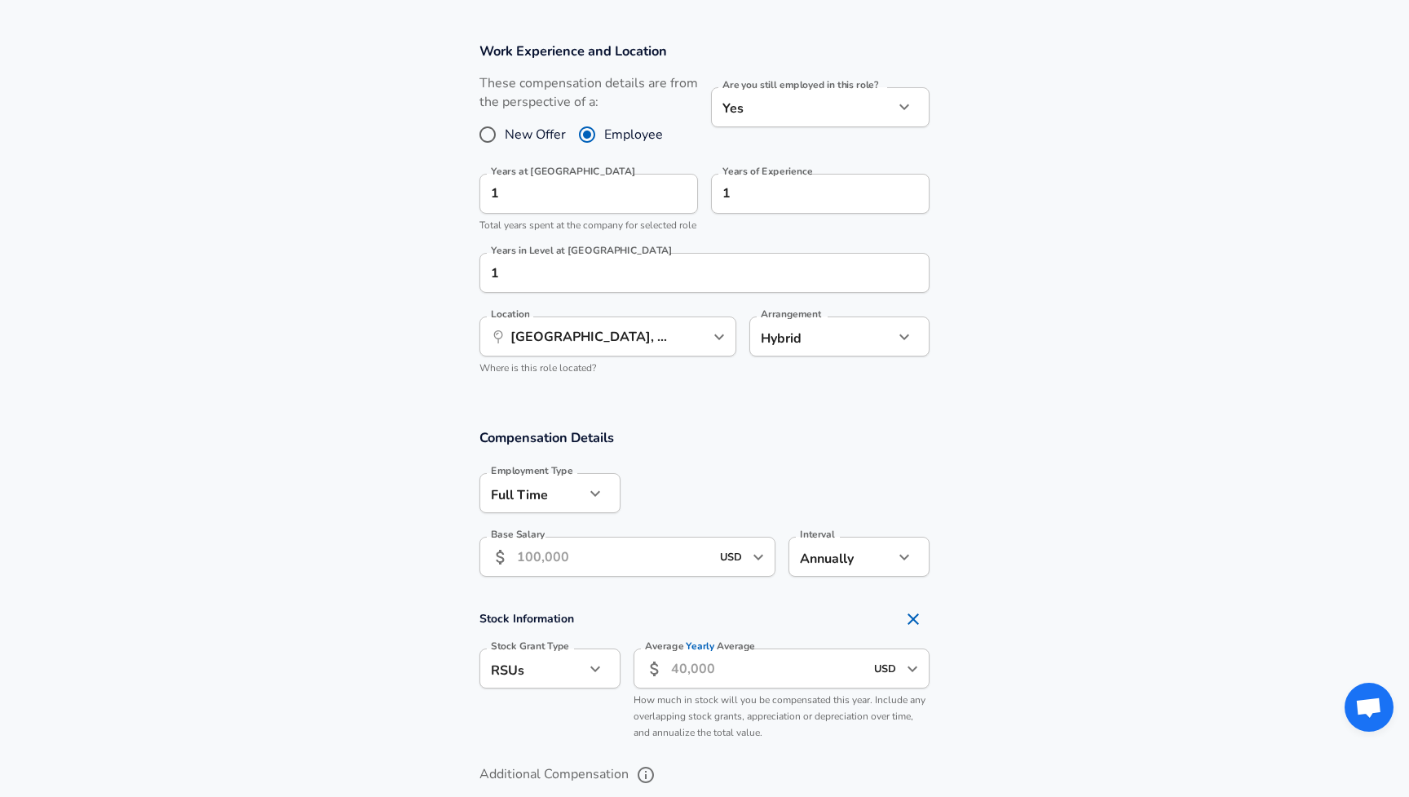
click at [693, 573] on input "Base Salary" at bounding box center [613, 557] width 193 height 40
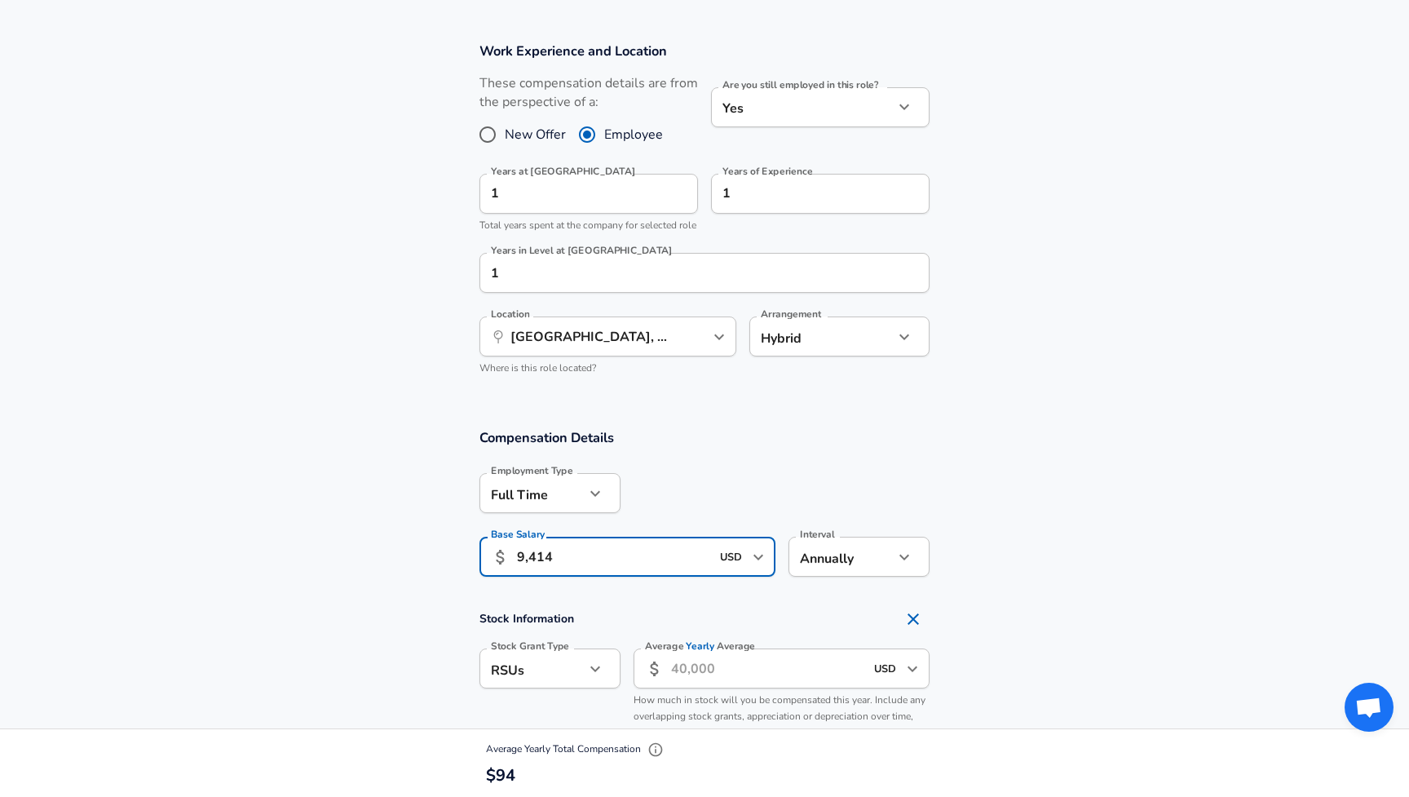
type input "94,140"
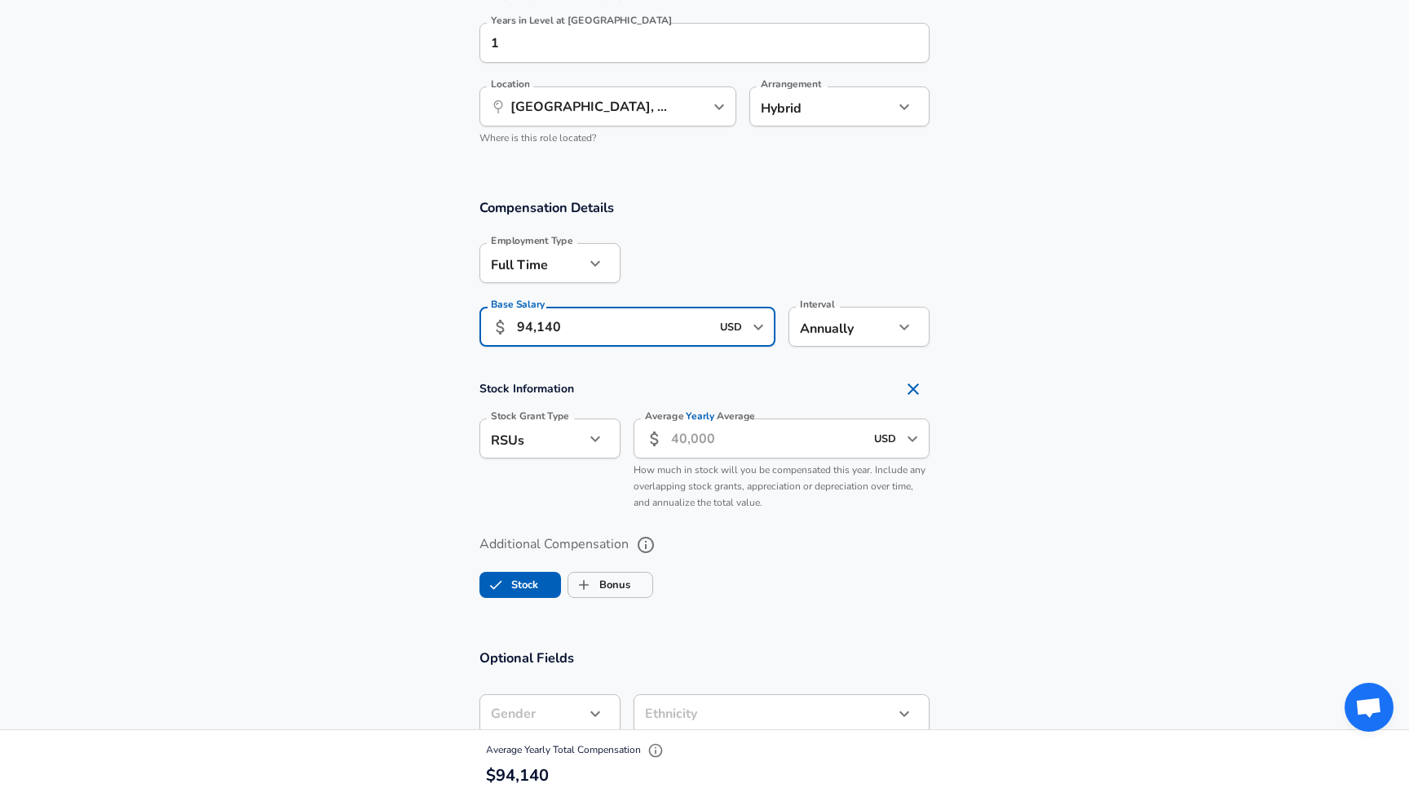
scroll to position [1006, 0]
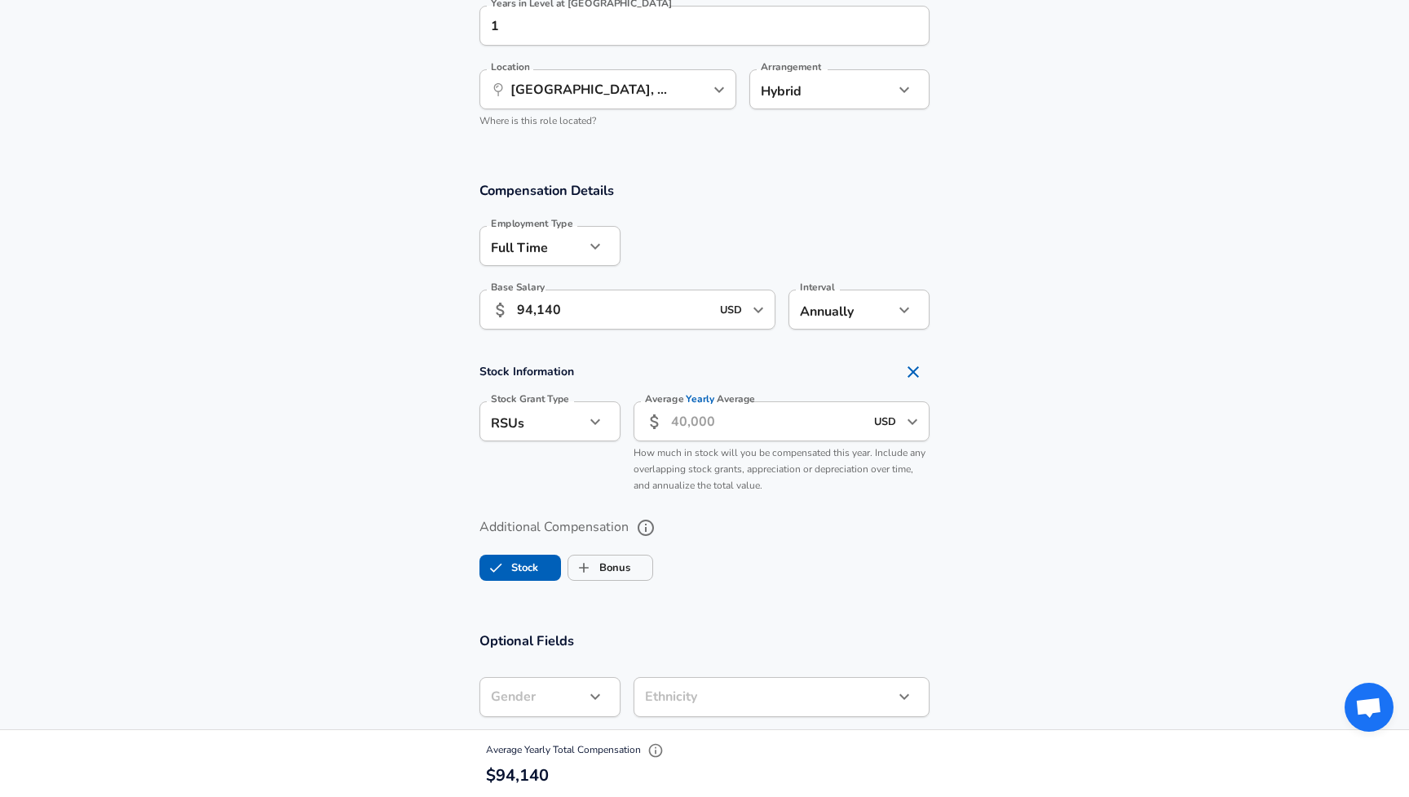
click at [805, 440] on input "Average Yearly Average" at bounding box center [767, 421] width 193 height 40
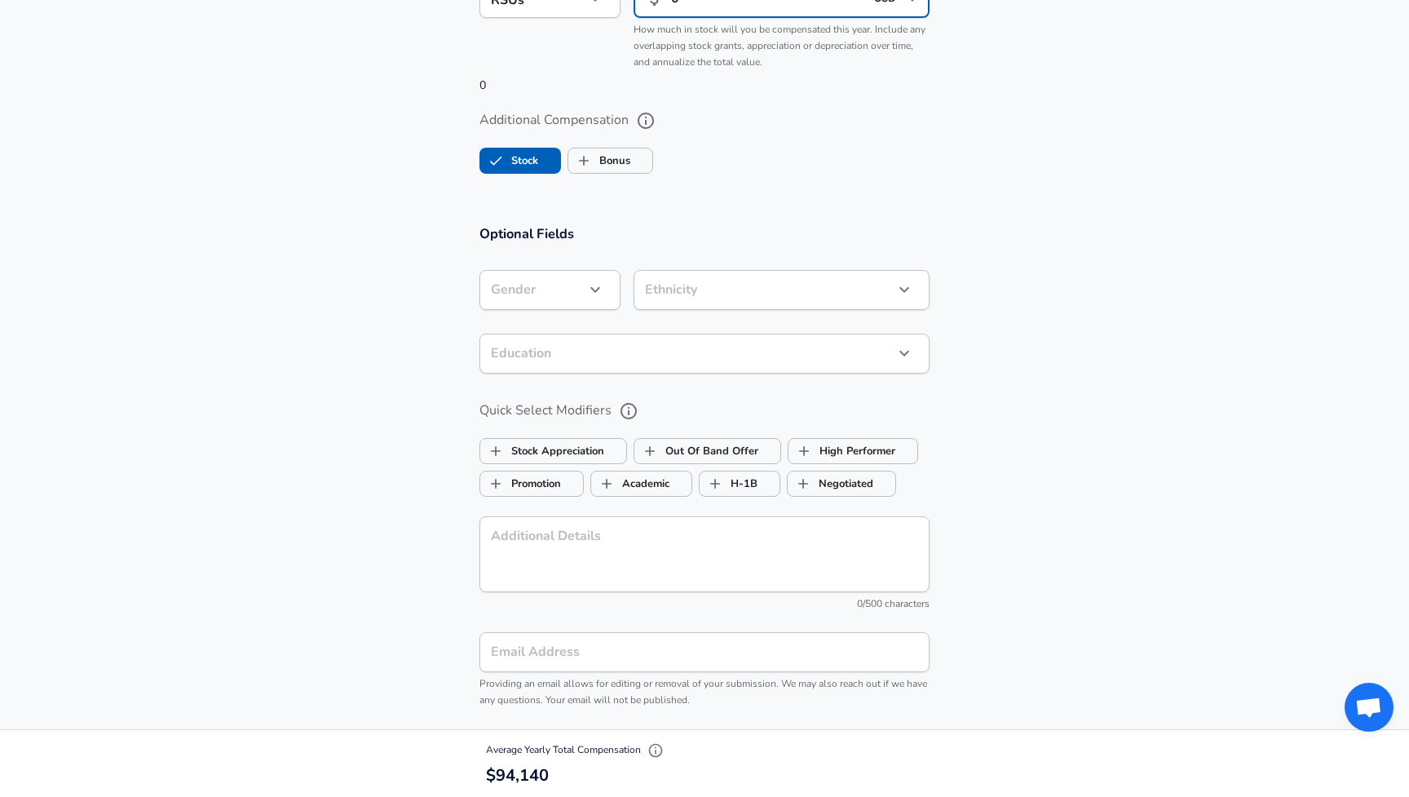
scroll to position [1434, 0]
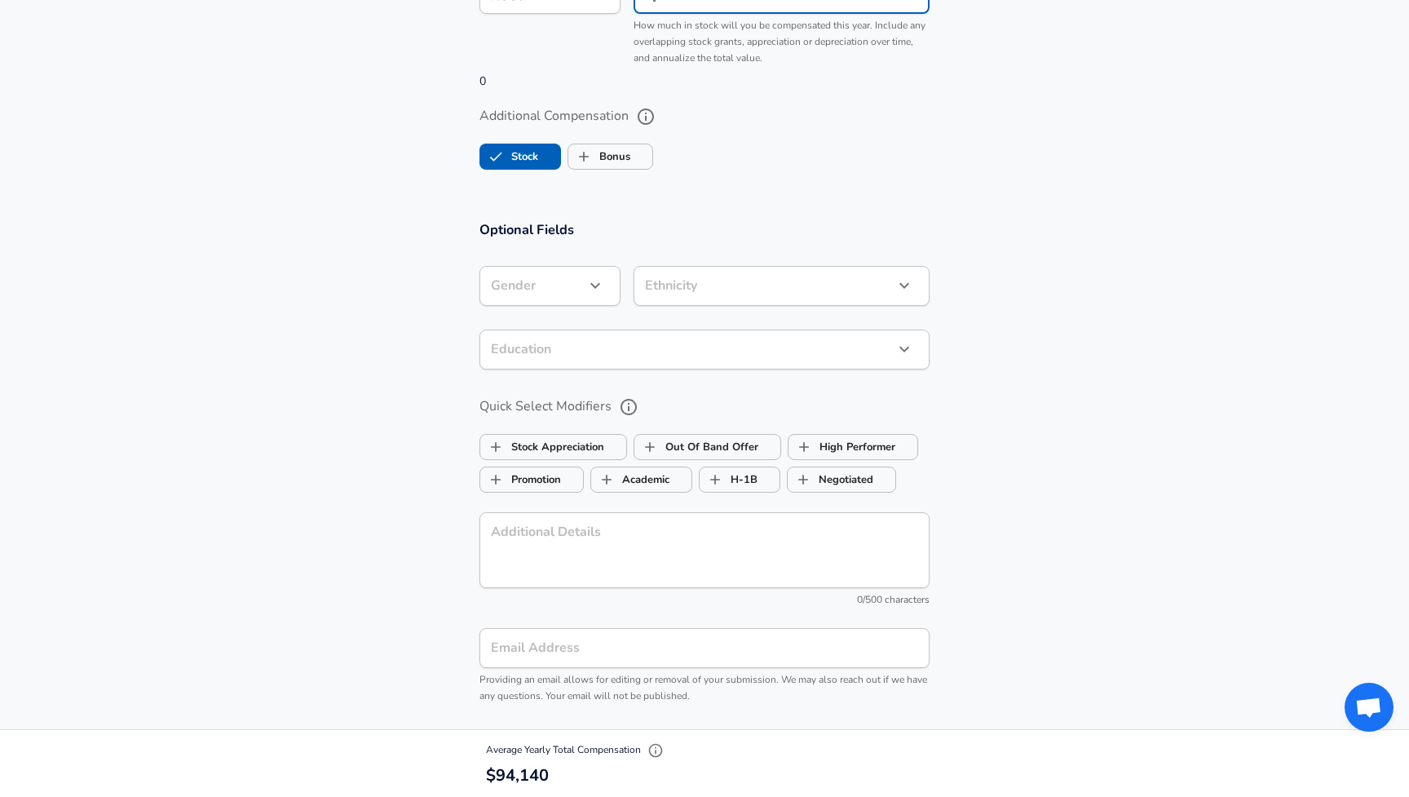
type input "0"
click at [609, 306] on div "​ Gender" at bounding box center [550, 286] width 141 height 40
click at [598, 295] on icon "button" at bounding box center [596, 286] width 20 height 20
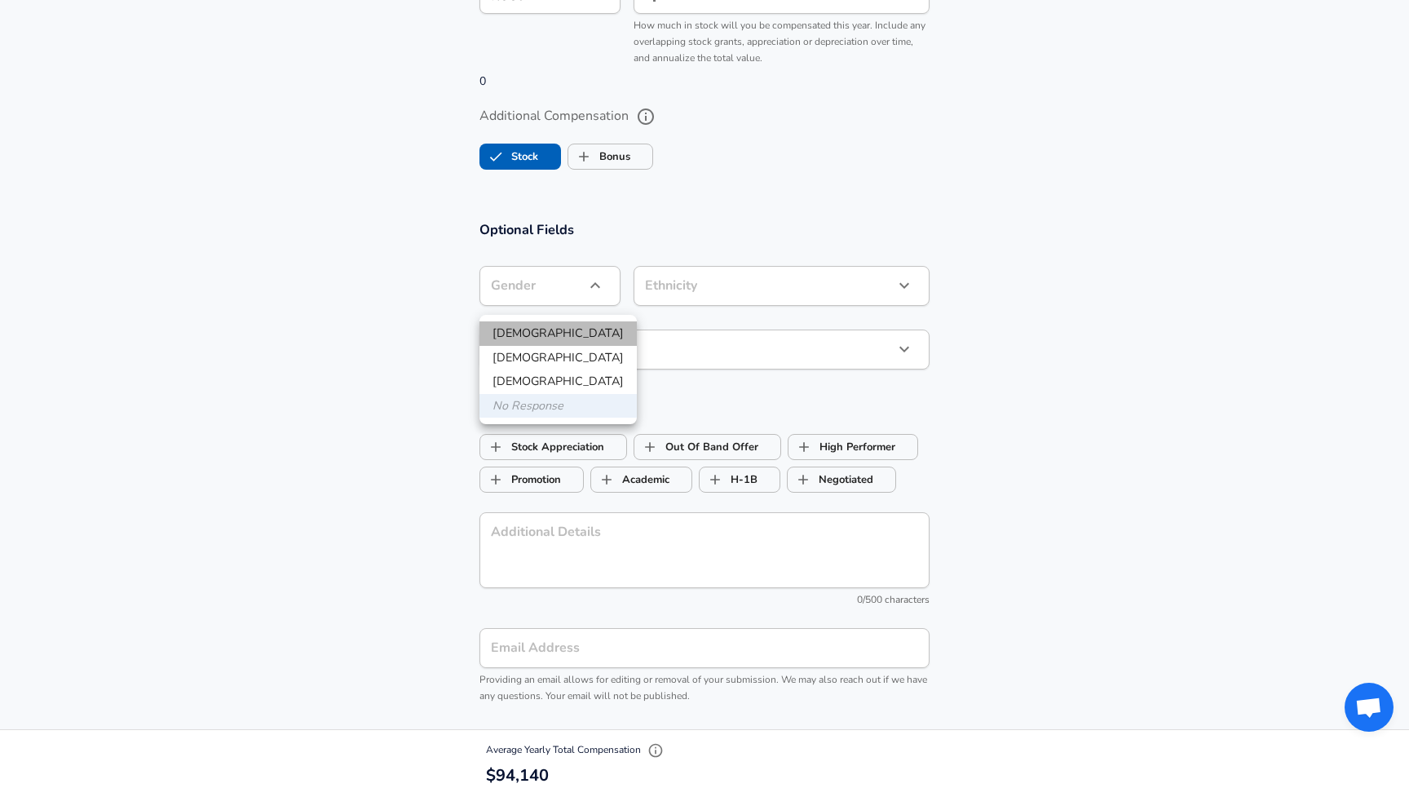
click at [569, 332] on li "[DEMOGRAPHIC_DATA]" at bounding box center [558, 333] width 157 height 24
type input "[DEMOGRAPHIC_DATA]"
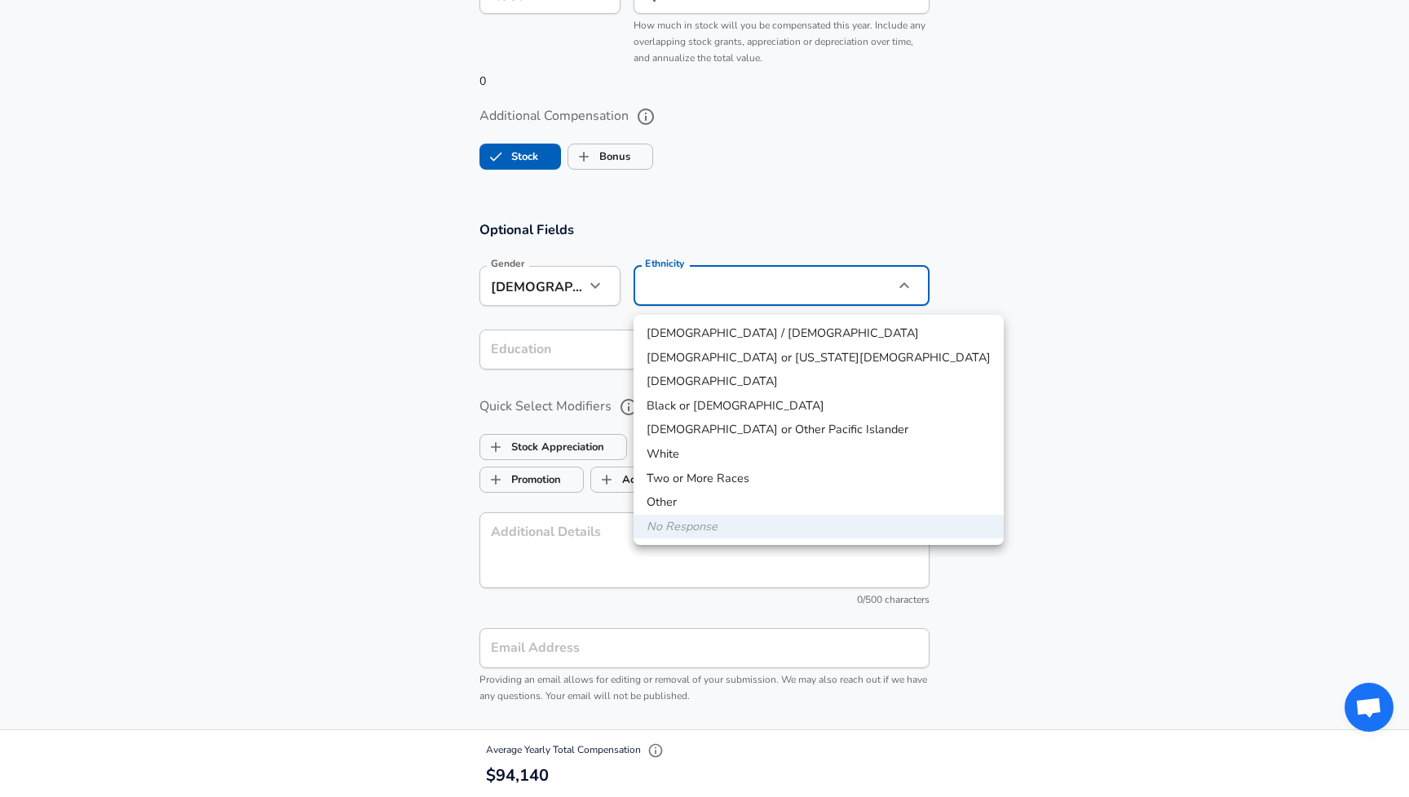
click at [671, 447] on li "White" at bounding box center [819, 454] width 370 height 24
type input "White"
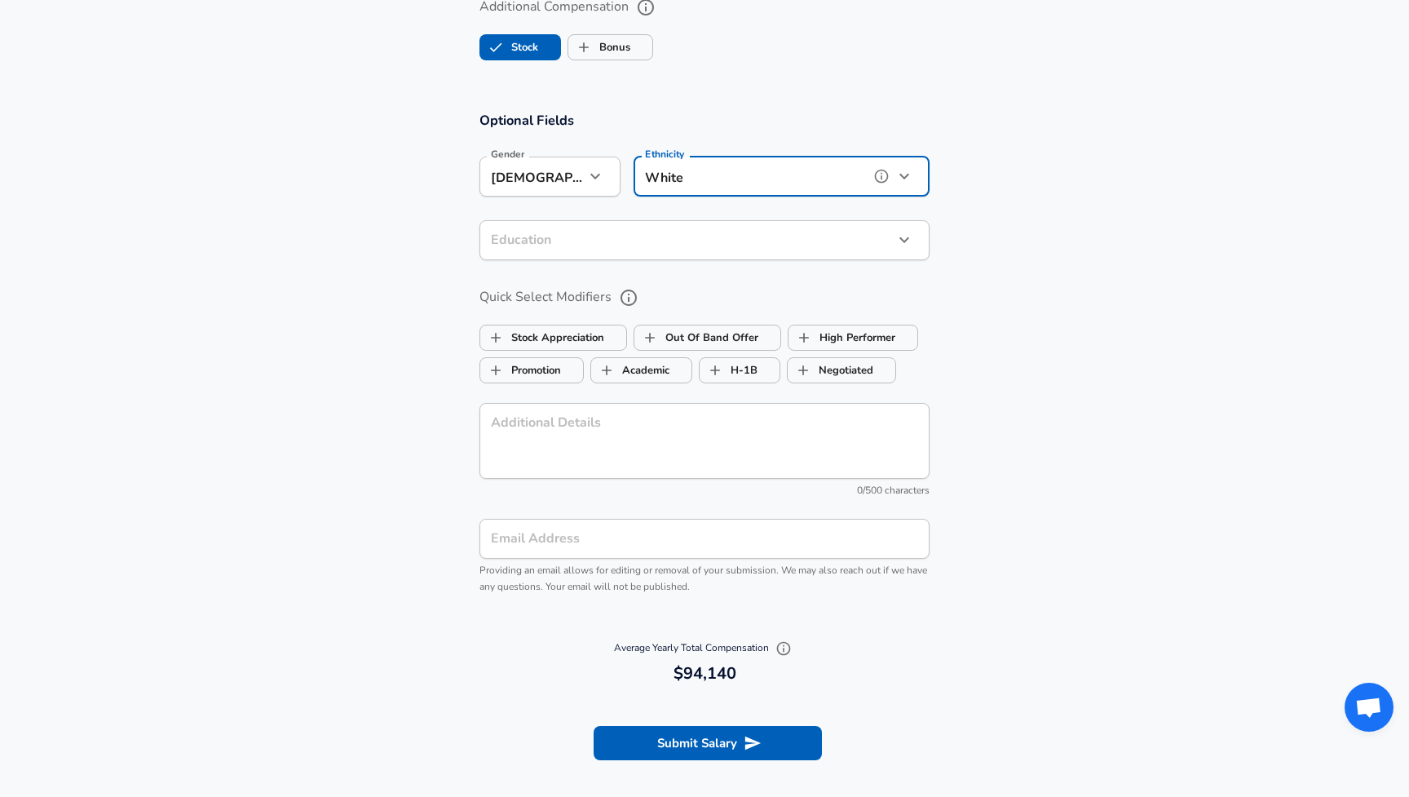
scroll to position [1546, 0]
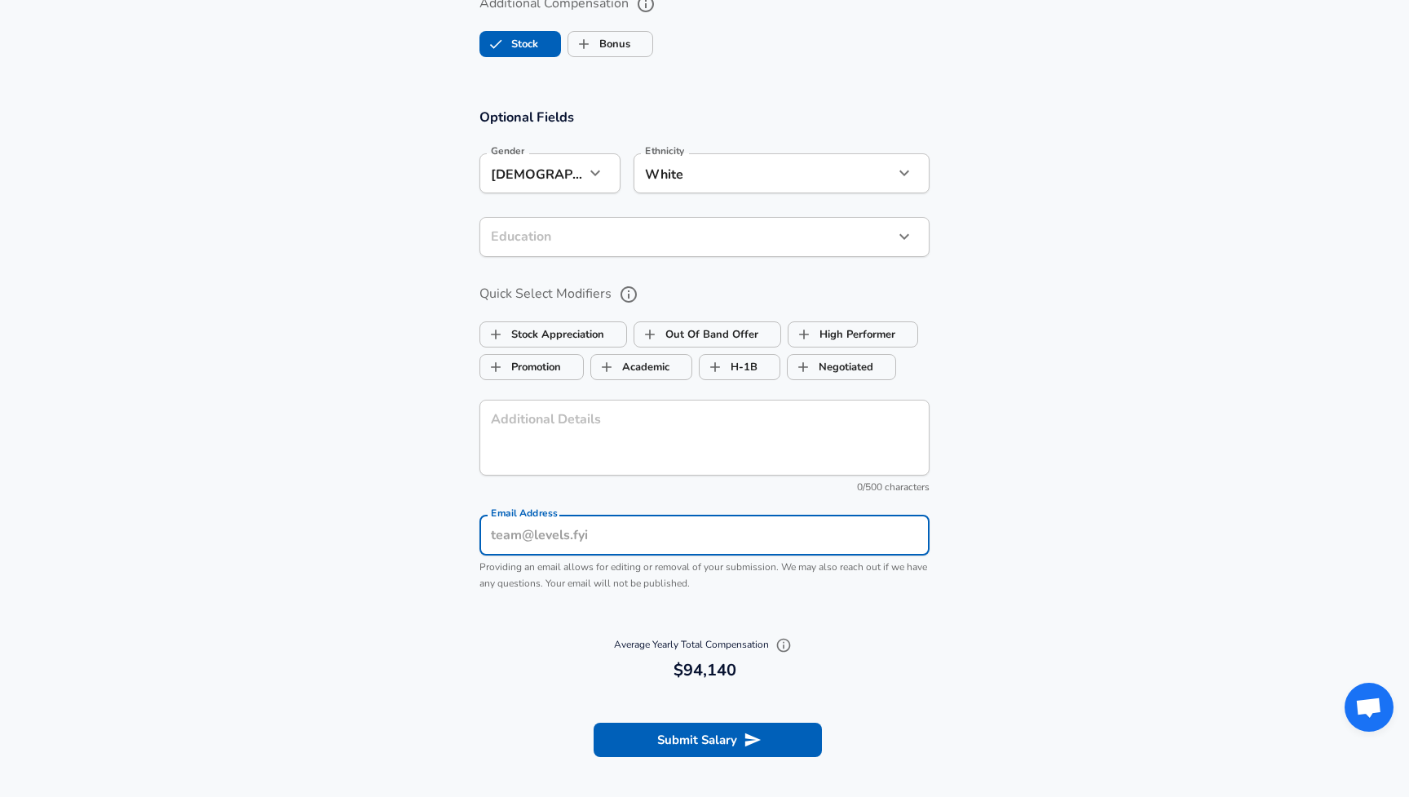
type input "[EMAIL_ADDRESS][DOMAIN_NAME]"
click at [826, 552] on input "[EMAIL_ADDRESS][DOMAIN_NAME]" at bounding box center [705, 535] width 450 height 40
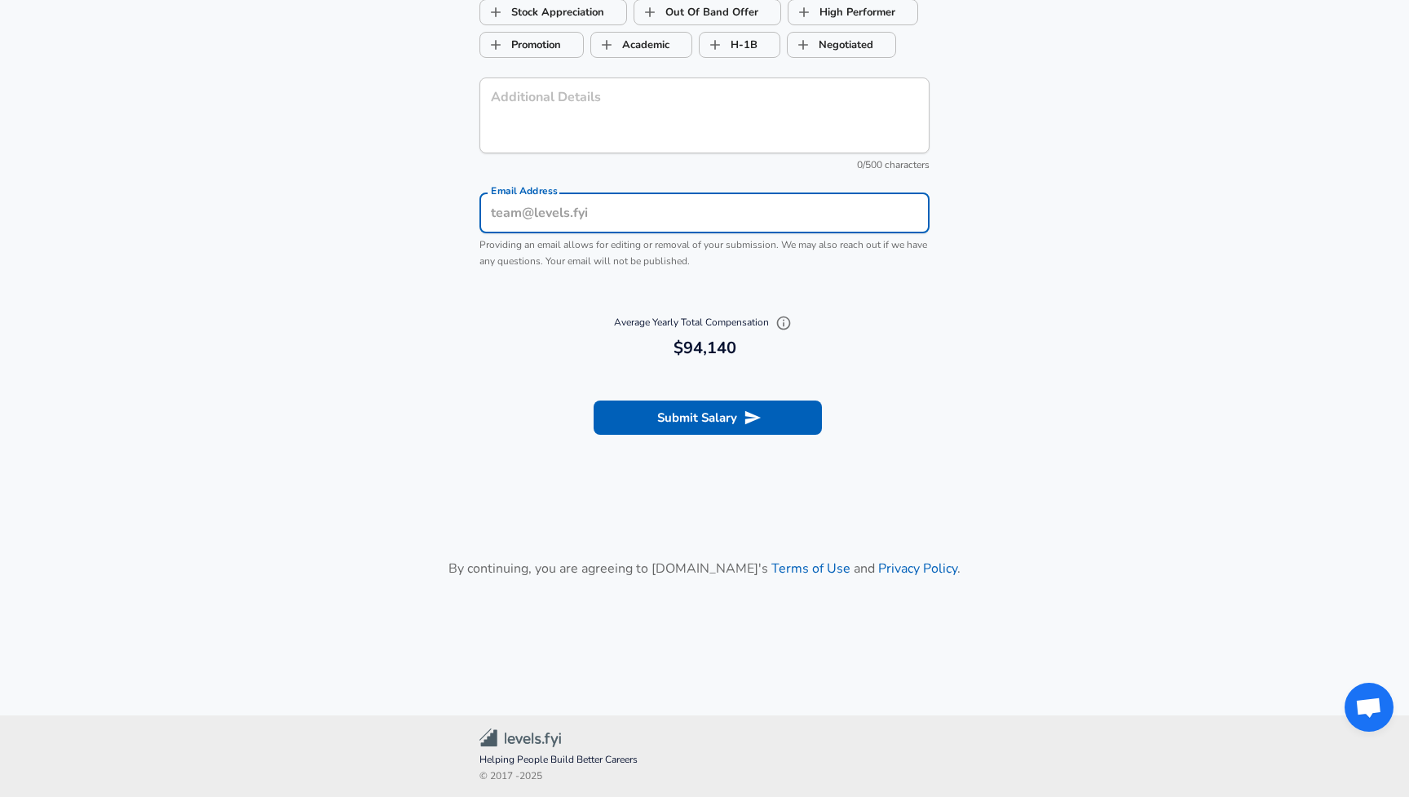
scroll to position [1874, 0]
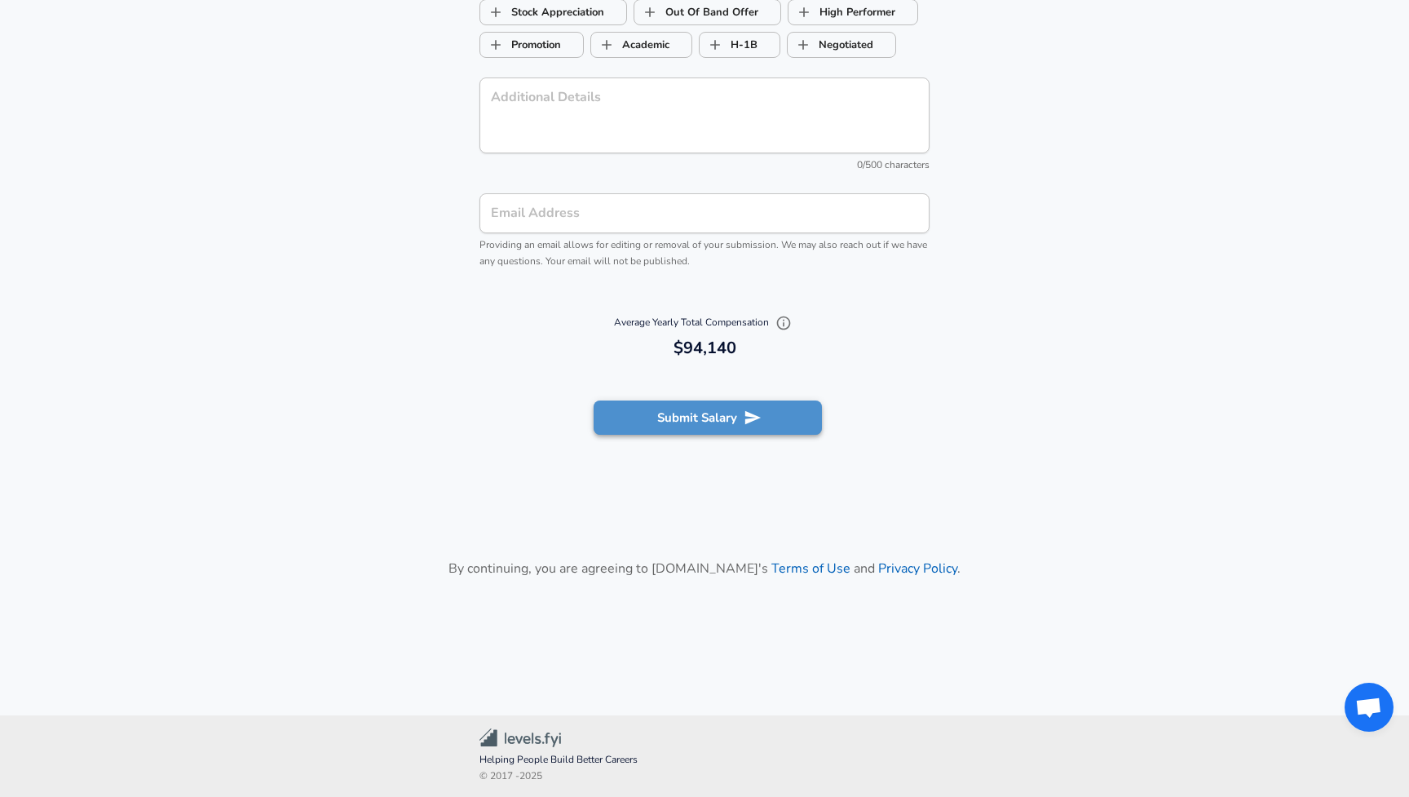
click at [783, 426] on button "Submit Salary" at bounding box center [708, 417] width 228 height 34
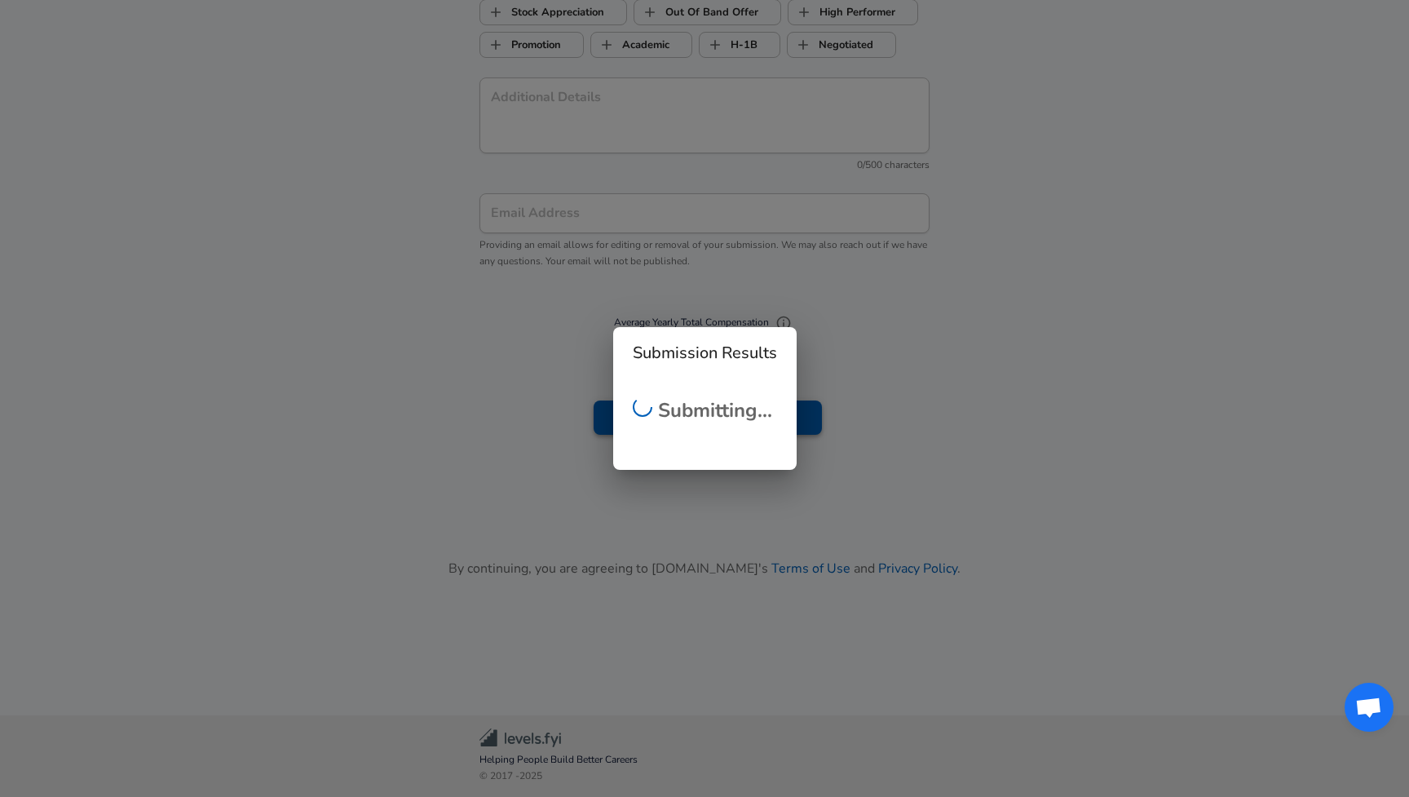
checkbox input "false"
